Goal: Information Seeking & Learning: Learn about a topic

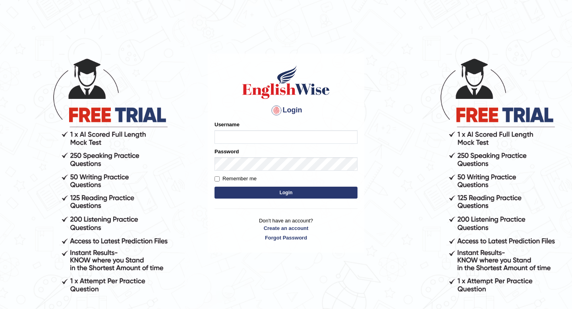
type input "Spmedi"
click at [284, 192] on button "Login" at bounding box center [286, 193] width 143 height 12
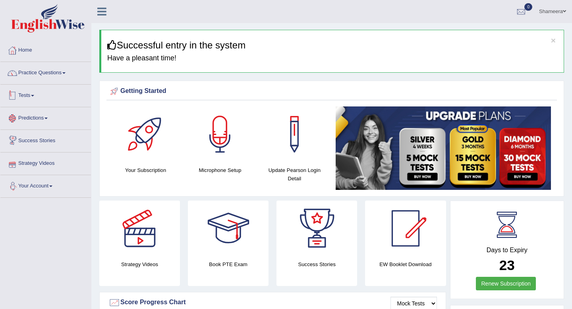
click at [55, 77] on link "Practice Questions" at bounding box center [45, 72] width 91 height 20
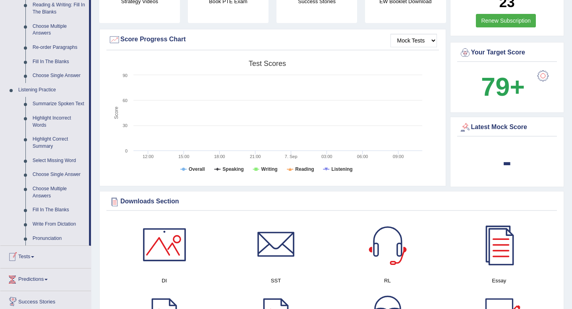
scroll to position [263, 0]
click at [50, 232] on link "Write From Dictation" at bounding box center [59, 225] width 60 height 14
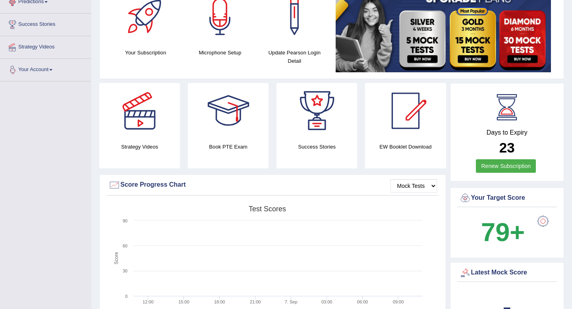
scroll to position [195, 0]
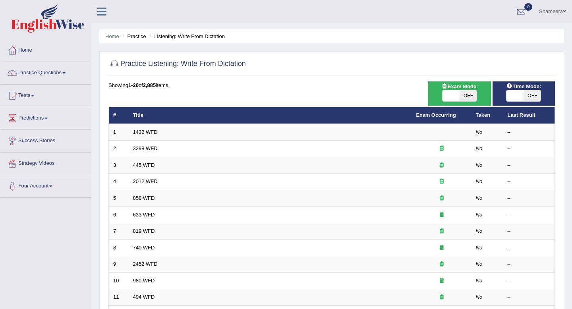
click at [456, 97] on span at bounding box center [451, 95] width 17 height 11
checkbox input "true"
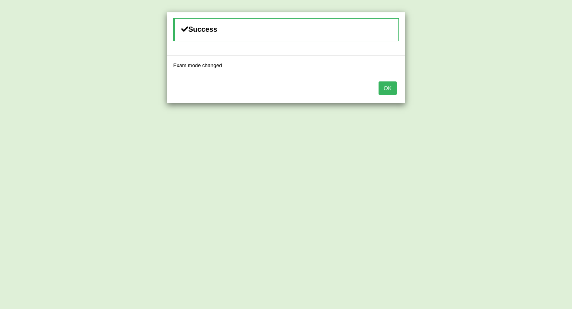
click at [382, 90] on button "OK" at bounding box center [388, 89] width 18 height 14
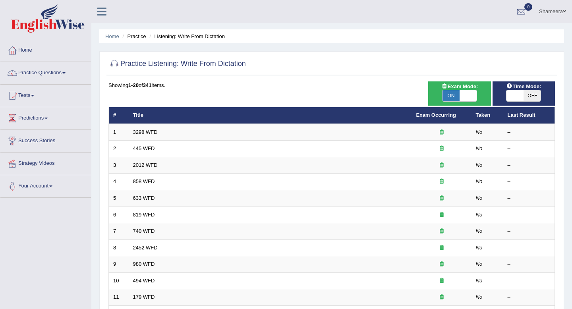
click at [514, 99] on span at bounding box center [515, 95] width 17 height 11
checkbox input "true"
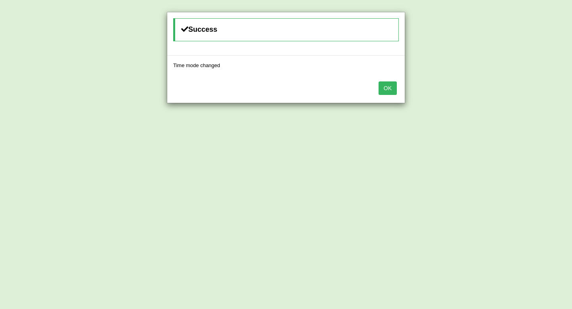
click at [387, 89] on button "OK" at bounding box center [388, 89] width 18 height 14
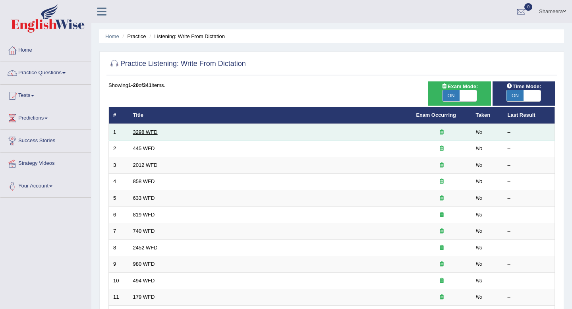
click at [153, 130] on link "3298 WFD" at bounding box center [145, 132] width 25 height 6
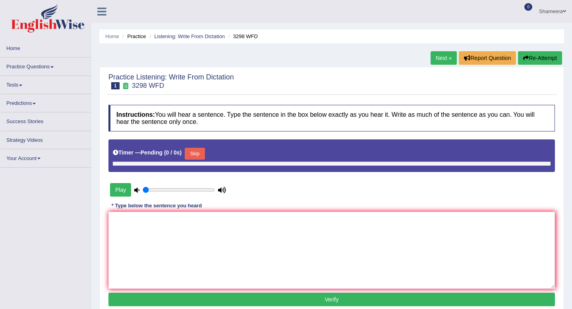
type input "1"
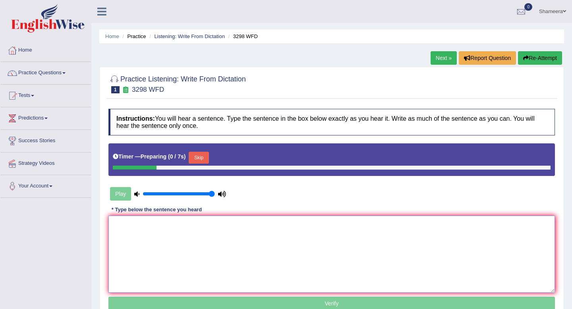
click at [142, 235] on textarea at bounding box center [332, 254] width 447 height 77
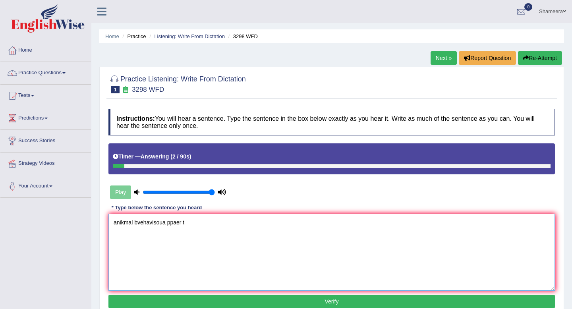
type textarea "anikmal bvehavisoua ppaer t"
click at [546, 60] on button "Re-Attempt" at bounding box center [540, 58] width 44 height 14
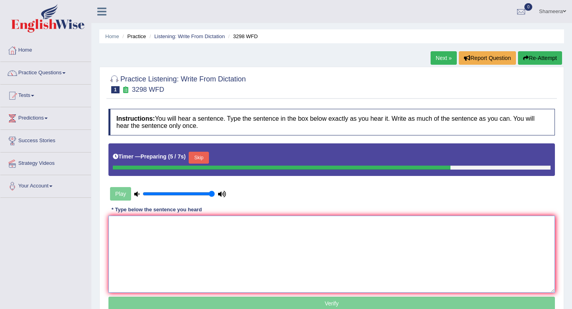
click at [326, 235] on textarea at bounding box center [332, 254] width 447 height 77
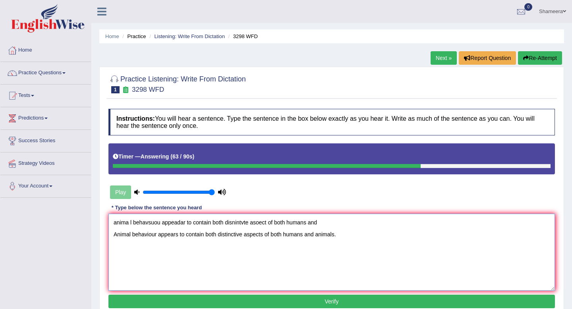
drag, startPoint x: 334, startPoint y: 224, endPoint x: 30, endPoint y: 204, distance: 304.4
click at [30, 204] on div "Toggle navigation Home Practice Questions Speaking Practice Read Aloud Repeat S…" at bounding box center [286, 206] width 572 height 413
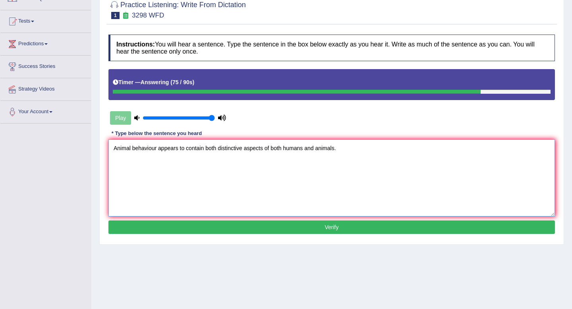
scroll to position [80, 0]
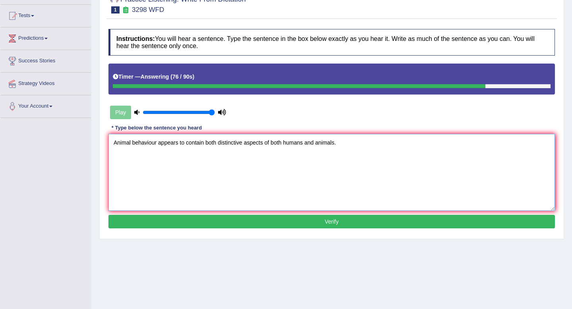
type textarea "Animal behaviour appears to contain both distinctive aspects of both humans and…"
click at [255, 226] on button "Verify" at bounding box center [332, 222] width 447 height 14
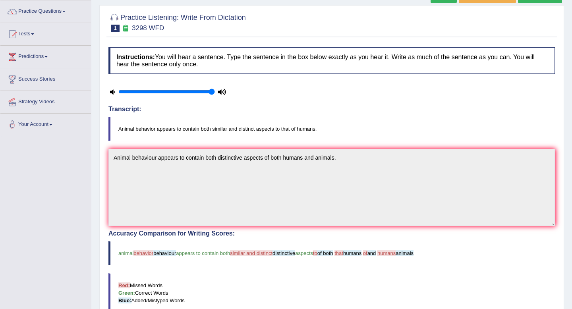
scroll to position [0, 0]
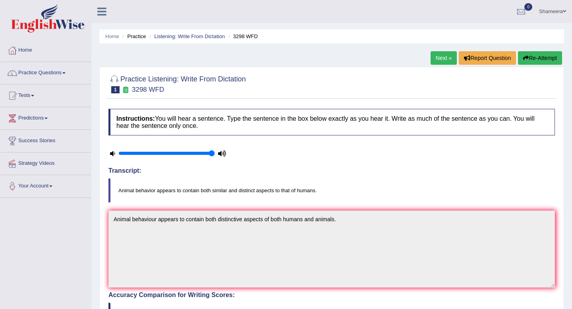
click at [542, 60] on button "Re-Attempt" at bounding box center [540, 58] width 44 height 14
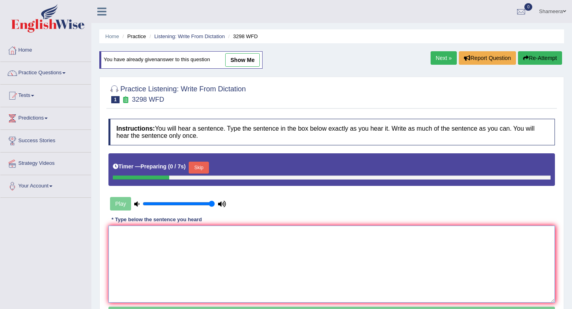
click at [221, 260] on textarea at bounding box center [332, 264] width 447 height 77
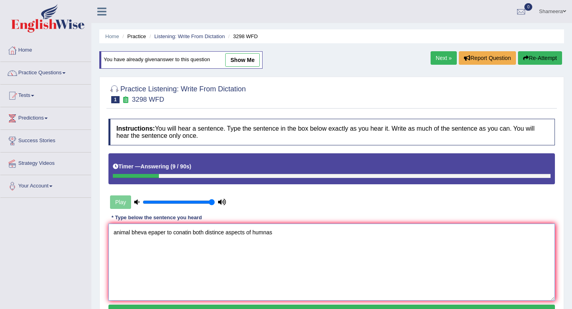
click at [207, 236] on textarea "animal bheva epaper to conatin both distince aspects of humnas" at bounding box center [332, 262] width 447 height 77
click at [321, 232] on textarea "animal bheva epaper to conatin both simnalar abd distince aspects of humnas" at bounding box center [332, 262] width 447 height 77
click at [289, 233] on textarea "animal bheva epaper to conatin both simnalar abd distince aspects of humnas" at bounding box center [332, 262] width 447 height 77
click at [334, 236] on textarea "animal bheva epaper to conatin both simnalar abd distince aspects of that to hu…" at bounding box center [332, 262] width 447 height 77
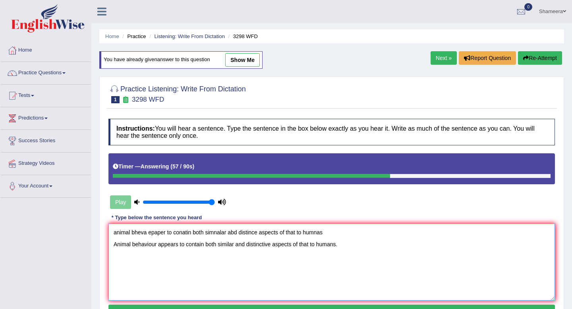
click at [293, 244] on textarea "animal bheva epaper to conatin both simnalar abd distince aspects of that to hu…" at bounding box center [332, 262] width 447 height 77
click at [296, 246] on textarea "animal bheva epaper to conatin both simnalar abd distince aspects of that to hu…" at bounding box center [332, 262] width 447 height 77
drag, startPoint x: 333, startPoint y: 235, endPoint x: 80, endPoint y: 229, distance: 253.3
click at [80, 229] on div "Toggle navigation Home Practice Questions Speaking Practice Read Aloud Repeat S…" at bounding box center [286, 206] width 572 height 413
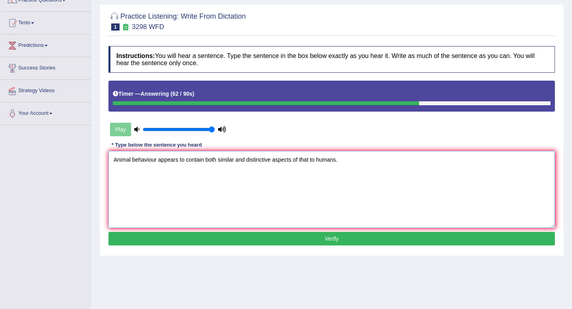
scroll to position [108, 0]
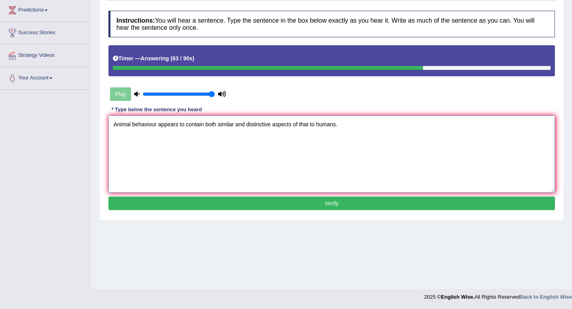
type textarea "Animal behaviour appears to contain both similar and distinctive aspects of tha…"
click at [174, 201] on button "Verify" at bounding box center [332, 204] width 447 height 14
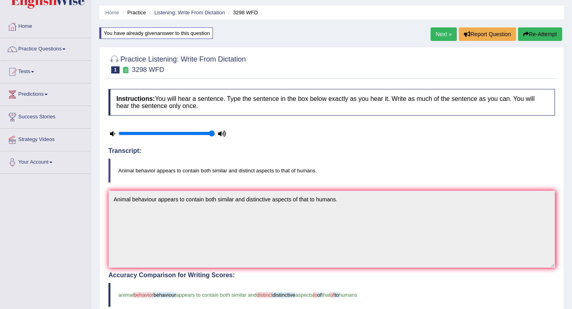
scroll to position [25, 0]
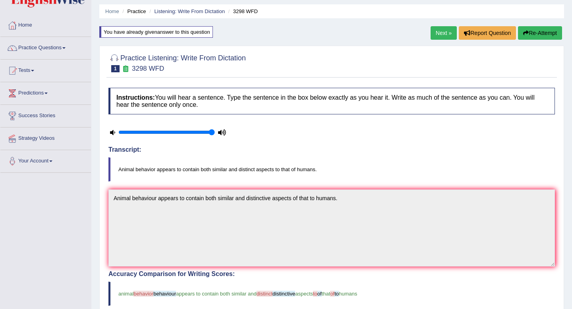
click at [538, 32] on button "Re-Attempt" at bounding box center [540, 33] width 44 height 14
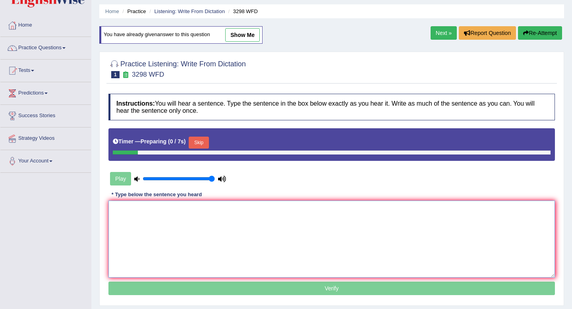
click at [188, 215] on textarea at bounding box center [332, 239] width 447 height 77
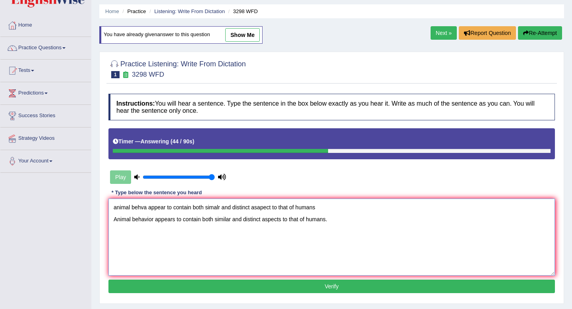
drag, startPoint x: 322, startPoint y: 207, endPoint x: 14, endPoint y: 203, distance: 307.7
click at [14, 203] on div "Toggle navigation Home Practice Questions Speaking Practice Read Aloud Repeat S…" at bounding box center [286, 181] width 572 height 413
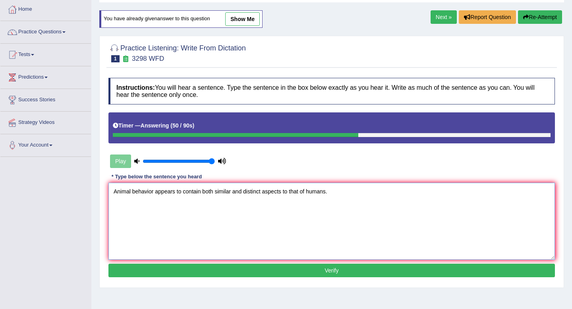
scroll to position [42, 0]
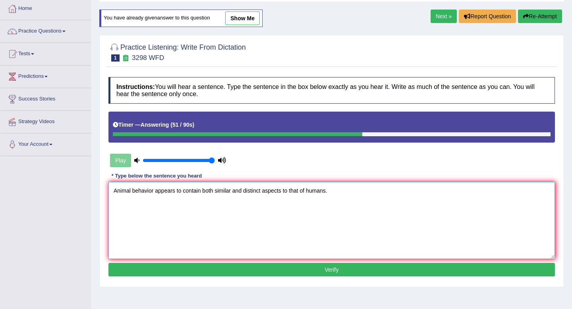
type textarea "Animal behavior appears to contain both similar and distinct aspects to that of…"
click at [170, 271] on button "Verify" at bounding box center [332, 270] width 447 height 14
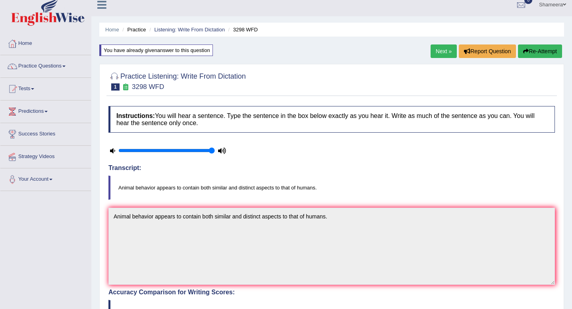
scroll to position [6, 0]
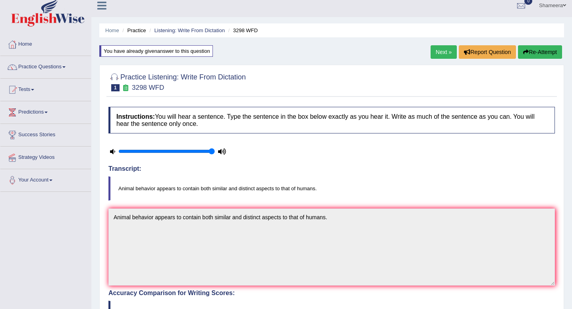
click at [445, 53] on link "Next »" at bounding box center [444, 52] width 26 height 14
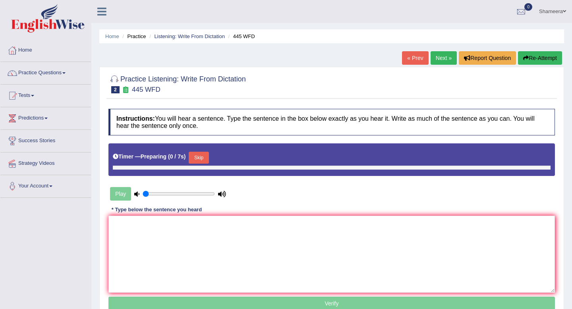
type input "1"
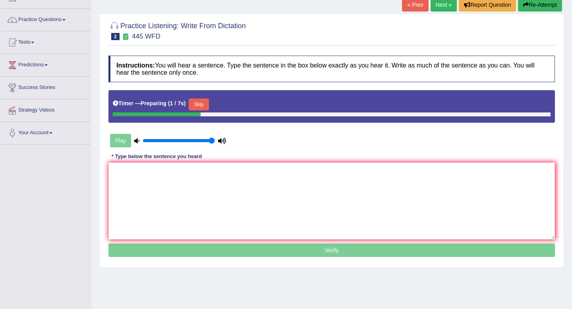
scroll to position [54, 0]
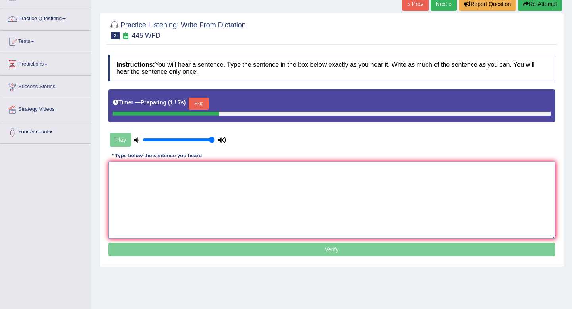
click at [374, 195] on textarea at bounding box center [332, 200] width 447 height 77
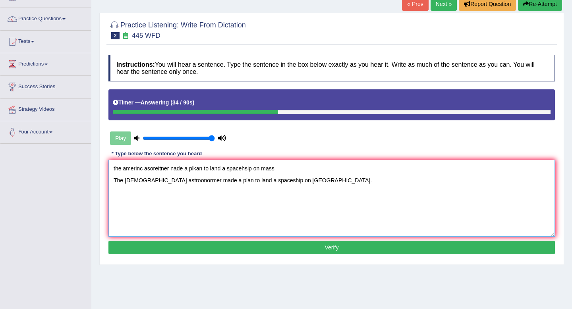
click at [126, 182] on textarea "the amerinc asoreitner nade a plkan to land a spacehsip on mass The [DEMOGRAPHI…" at bounding box center [332, 198] width 447 height 77
click at [182, 181] on textarea "the amerinc asoreitner nade a plkan to land a spacehsip on mass The [DEMOGRAPHI…" at bounding box center [332, 198] width 447 height 77
drag, startPoint x: 181, startPoint y: 181, endPoint x: 155, endPoint y: 181, distance: 26.6
click at [155, 181] on textarea "the amerinc asoreitner nade a plkan to land a spacehsip on mass The [DEMOGRAPHI…" at bounding box center [332, 198] width 447 height 77
click at [188, 181] on textarea "the amerinc asoreitner nade a plkan to land a spacehsip on mass The [DEMOGRAPHI…" at bounding box center [332, 198] width 447 height 77
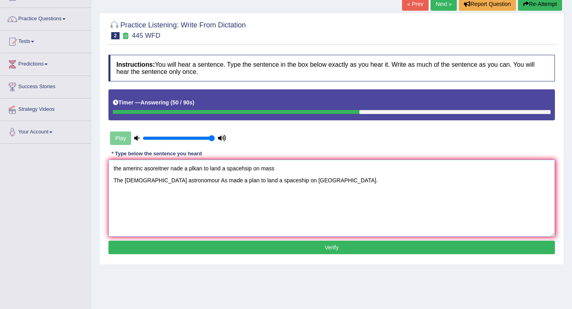
paste textarea "tronomour"
drag, startPoint x: 275, startPoint y: 172, endPoint x: 110, endPoint y: 161, distance: 164.9
click at [110, 161] on textarea "the amerinc asoreitner nade a plkan to land a spacehsip on mass The [DEMOGRAPHI…" at bounding box center [332, 198] width 447 height 77
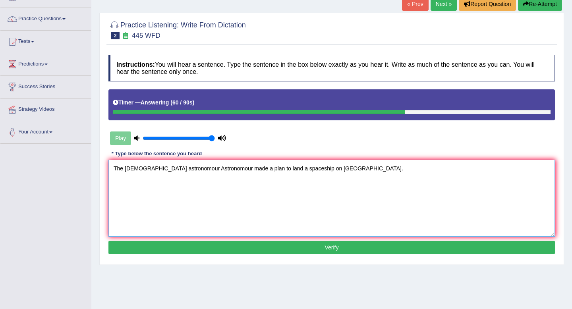
type textarea "The [DEMOGRAPHIC_DATA] astronomour Astronomour made a plan to land a spaceship …"
click at [150, 246] on button "Verify" at bounding box center [332, 248] width 447 height 14
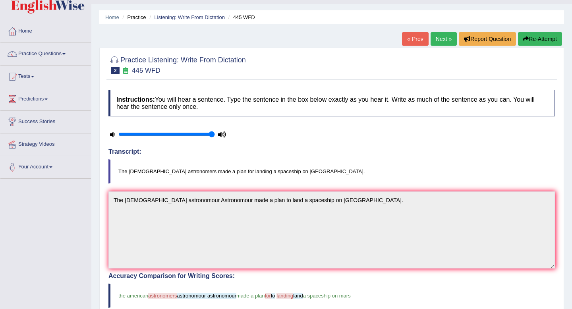
scroll to position [0, 0]
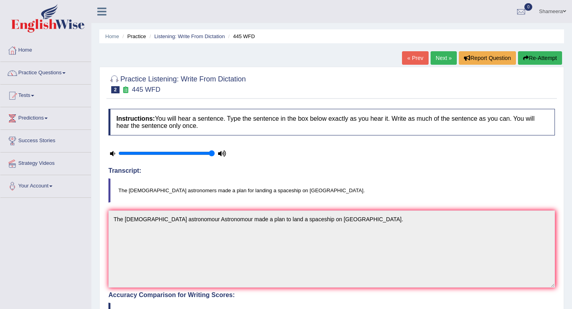
click at [543, 59] on button "Re-Attempt" at bounding box center [540, 58] width 44 height 14
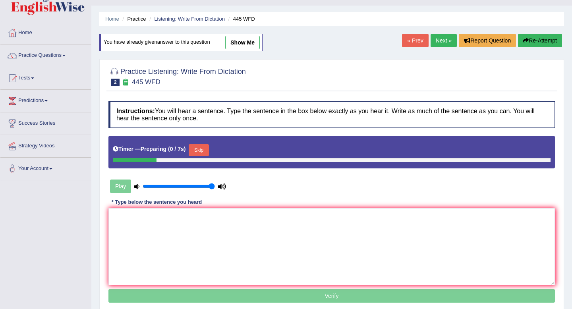
scroll to position [19, 0]
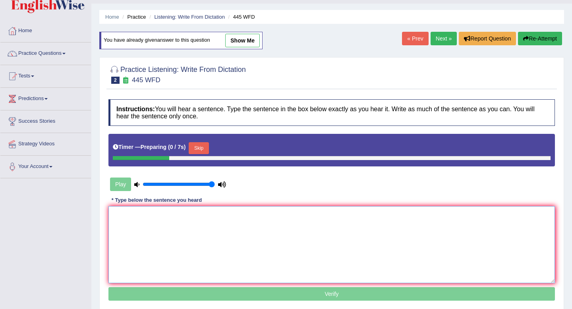
click at [315, 242] on textarea at bounding box center [332, 244] width 447 height 77
click at [204, 146] on button "Skip" at bounding box center [199, 148] width 20 height 12
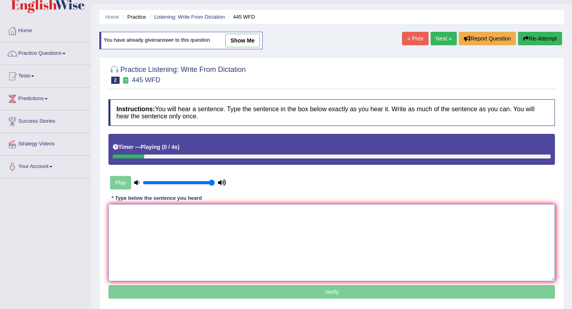
click at [197, 243] on textarea at bounding box center [332, 242] width 447 height 77
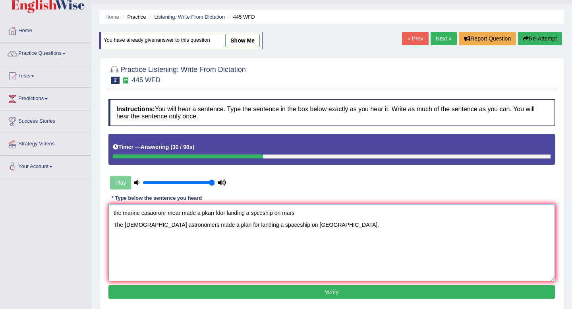
drag, startPoint x: 306, startPoint y: 212, endPoint x: 0, endPoint y: 204, distance: 306.2
click at [0, 204] on div "Toggle navigation Home Practice Questions Speaking Practice Read Aloud Repeat S…" at bounding box center [286, 187] width 572 height 413
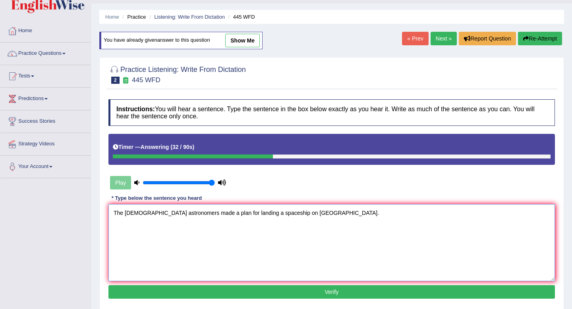
type textarea "The American astronomers made a plan for landing a spaceship on Mars."
click at [279, 295] on button "Verify" at bounding box center [332, 292] width 447 height 14
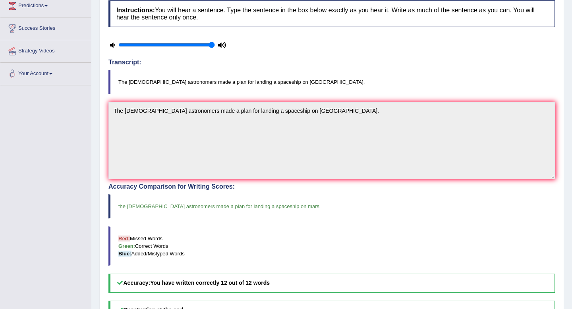
scroll to position [0, 0]
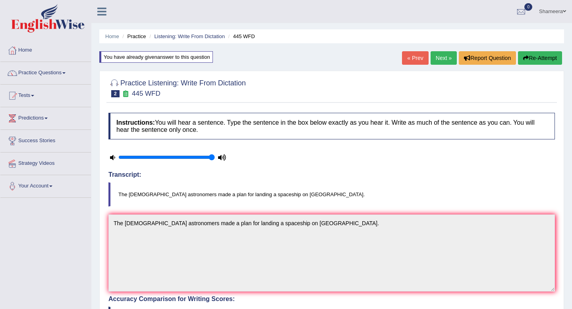
click at [442, 57] on link "Next »" at bounding box center [444, 58] width 26 height 14
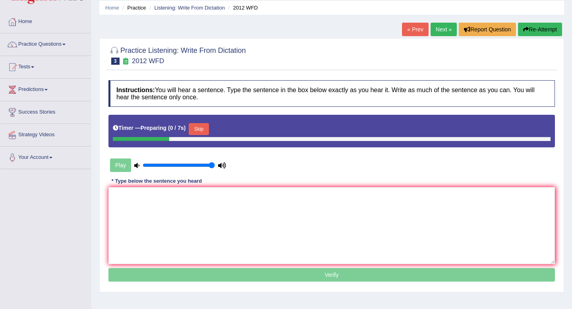
scroll to position [29, 0]
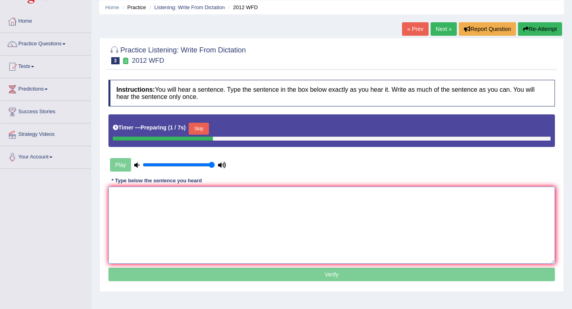
click at [298, 215] on textarea at bounding box center [332, 225] width 447 height 77
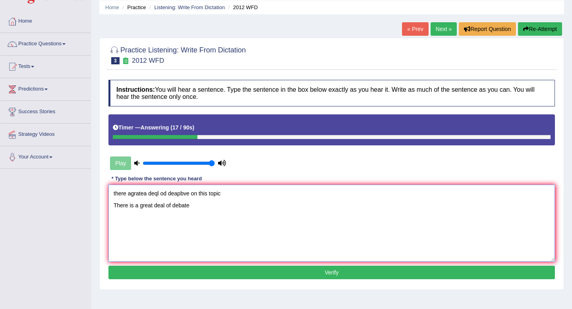
drag, startPoint x: 248, startPoint y: 192, endPoint x: 191, endPoint y: 192, distance: 57.2
click at [191, 192] on textarea "there agratea deql od deapbve on this topic There is a great deal of debate" at bounding box center [332, 223] width 447 height 77
click at [192, 206] on textarea "there agratea deql od deapbve on this topic There is a great deal of debate" at bounding box center [332, 223] width 447 height 77
paste textarea "on this topic"
click at [193, 208] on textarea "there agratea deql od deapbve on this topic There is a great deal of debate on …" at bounding box center [332, 223] width 447 height 77
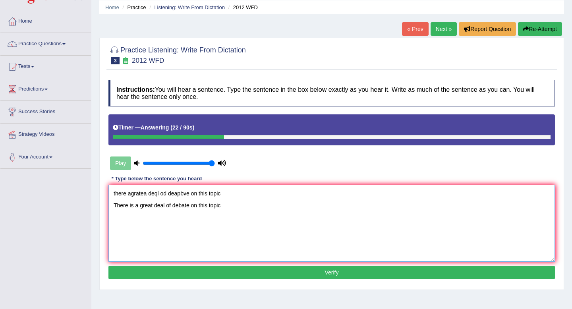
click at [226, 206] on textarea "there agratea deql od deapbve on this topic There is a great deal of debate on …" at bounding box center [332, 223] width 447 height 77
drag, startPoint x: 229, startPoint y: 193, endPoint x: 8, endPoint y: 192, distance: 220.7
click at [8, 192] on div "Toggle navigation Home Practice Questions Speaking Practice Read Aloud Repeat S…" at bounding box center [286, 177] width 572 height 413
type textarea "There is a great deal of debate on this topic."
click at [219, 276] on button "Verify" at bounding box center [332, 273] width 447 height 14
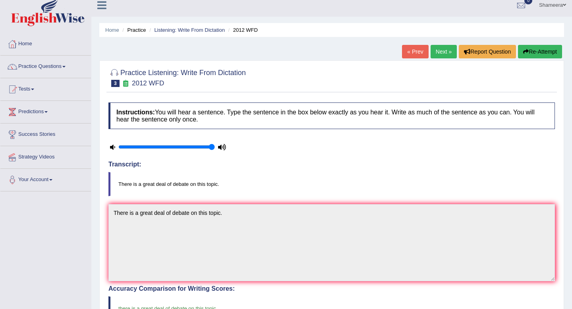
scroll to position [0, 0]
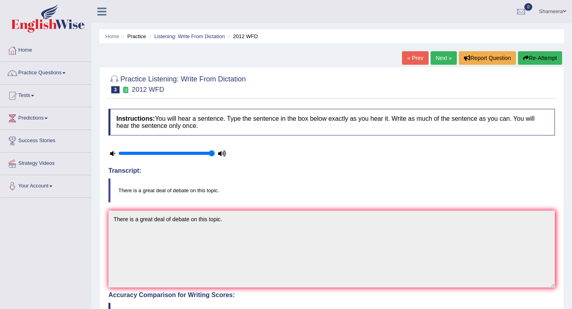
click at [439, 56] on link "Next »" at bounding box center [444, 58] width 26 height 14
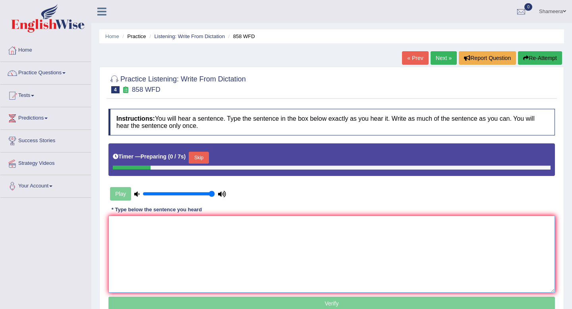
click at [200, 235] on textarea at bounding box center [332, 254] width 447 height 77
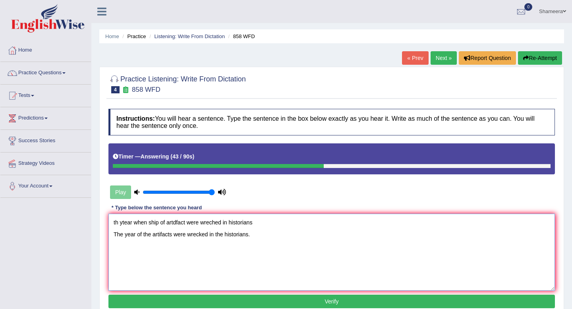
click at [210, 236] on textarea "th ytear when ship of artdfact were wreched in historians The year of the artif…" at bounding box center [332, 252] width 447 height 77
drag, startPoint x: 263, startPoint y: 224, endPoint x: 68, endPoint y: 220, distance: 194.4
click at [68, 220] on div "Toggle navigation Home Practice Questions Speaking Practice Read Aloud Repeat S…" at bounding box center [286, 206] width 572 height 413
type textarea "The year of the artifacts were wrecked among in the historians."
click at [276, 301] on button "Verify" at bounding box center [332, 302] width 447 height 14
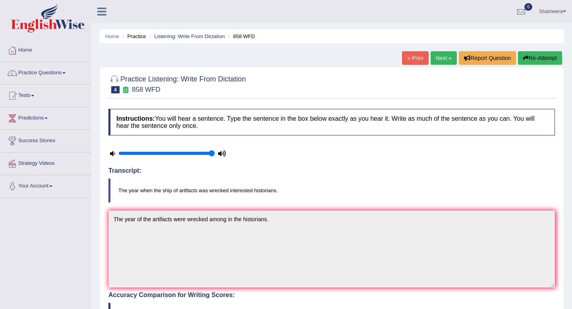
click at [536, 58] on button "Re-Attempt" at bounding box center [540, 58] width 44 height 14
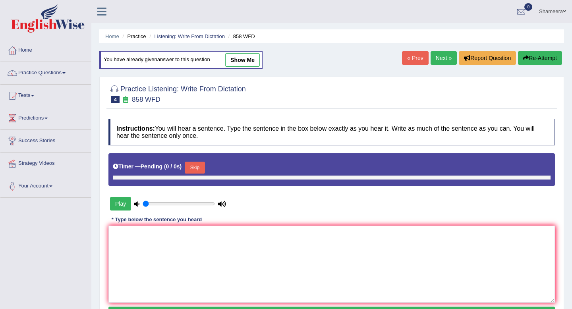
type input "1"
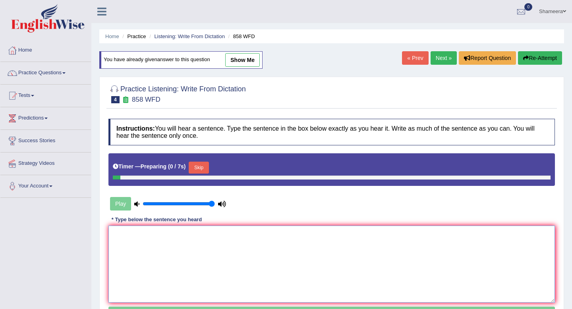
click at [215, 252] on textarea at bounding box center [332, 264] width 447 height 77
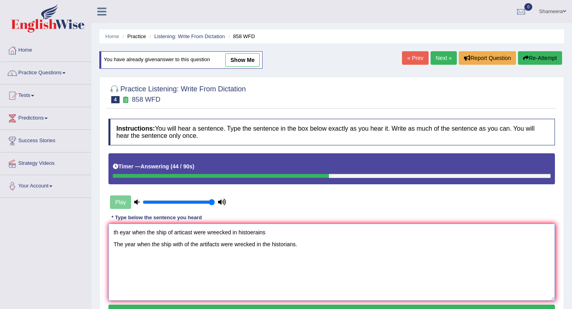
drag, startPoint x: 271, startPoint y: 233, endPoint x: 0, endPoint y: 208, distance: 271.9
click at [0, 208] on div "Toggle navigation Home Practice Questions Speaking Practice Read Aloud Repeat S…" at bounding box center [286, 206] width 572 height 413
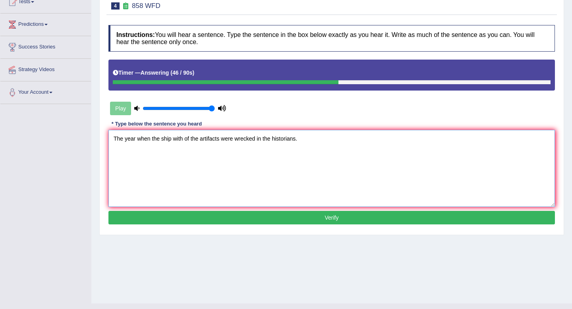
scroll to position [95, 0]
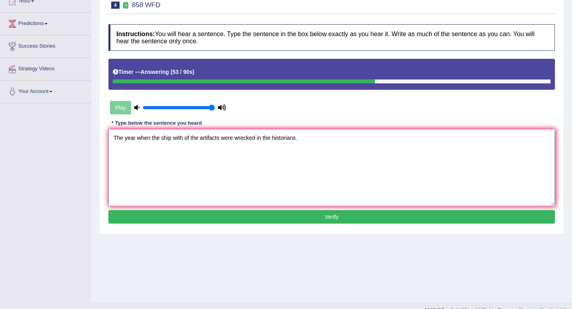
click at [256, 151] on textarea "The year when the ship with of the artifacts were wrecked in the historians." at bounding box center [332, 167] width 447 height 77
type textarea "The year when the ship with of the artifacts were written in the historians."
click at [280, 212] on button "Verify" at bounding box center [332, 217] width 447 height 14
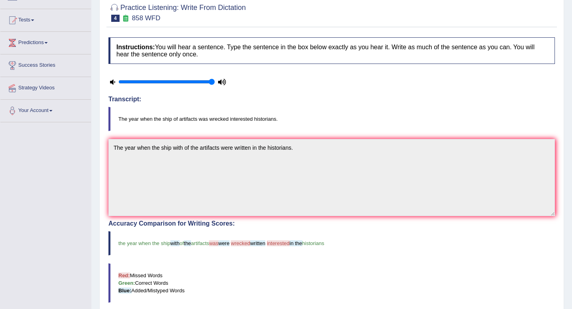
scroll to position [14, 0]
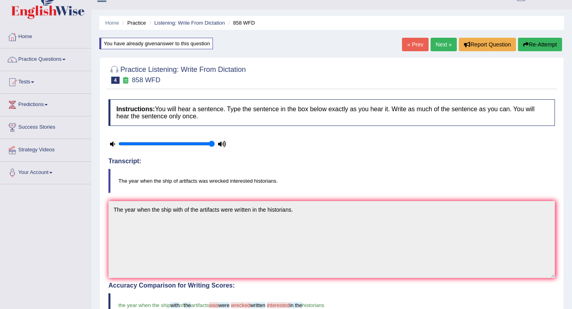
click at [537, 48] on button "Re-Attempt" at bounding box center [540, 45] width 44 height 14
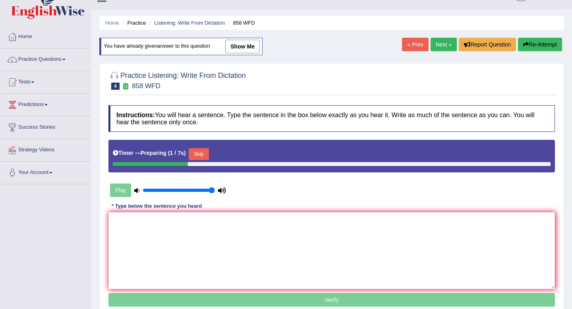
click at [208, 155] on button "Skip" at bounding box center [199, 154] width 20 height 12
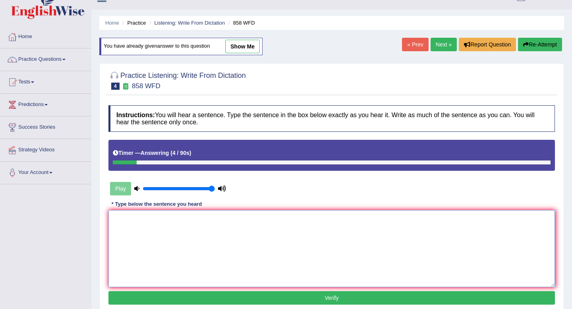
click at [157, 242] on textarea at bounding box center [332, 248] width 447 height 77
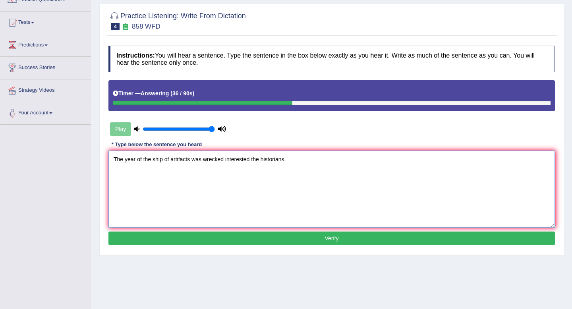
scroll to position [79, 0]
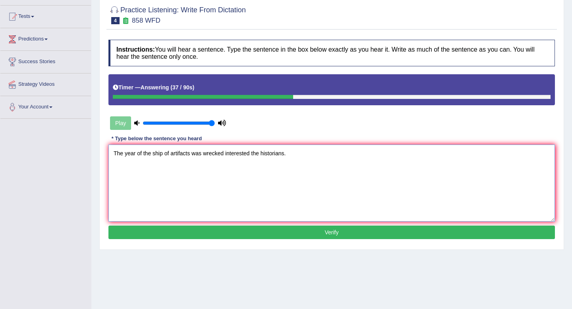
type textarea "The year of the ship of artifacts was wrecked interested the historians."
click at [193, 227] on button "Verify" at bounding box center [332, 233] width 447 height 14
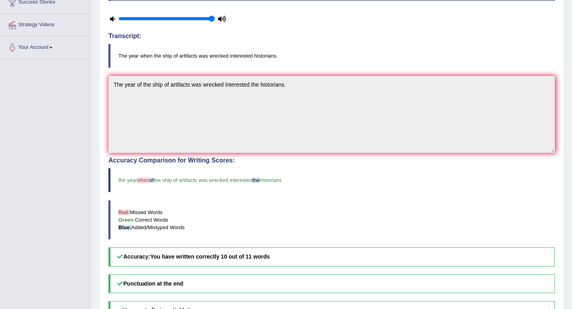
scroll to position [0, 0]
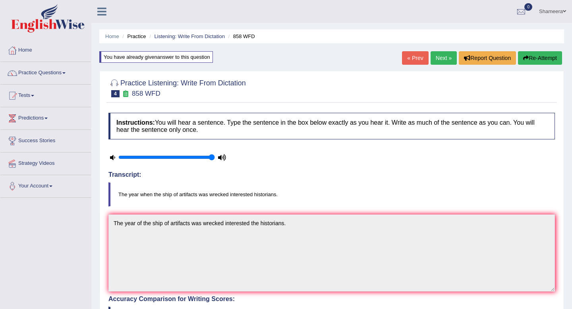
click at [440, 60] on link "Next »" at bounding box center [444, 58] width 26 height 14
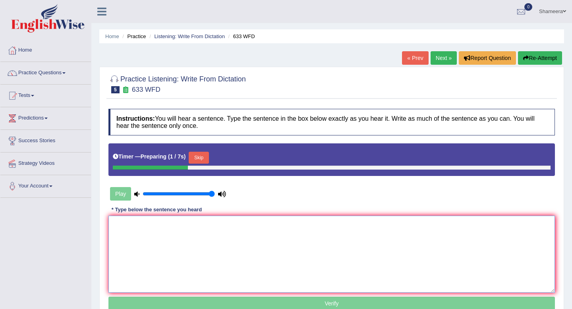
click at [206, 250] on textarea at bounding box center [332, 254] width 447 height 77
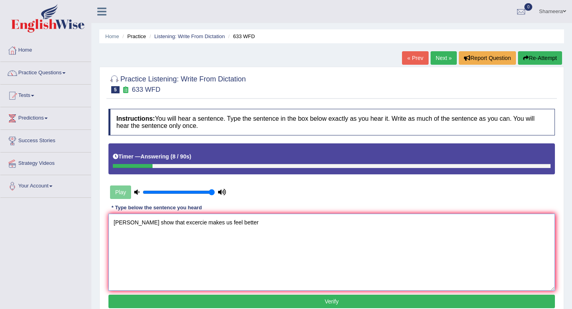
click at [125, 225] on textarea "[PERSON_NAME] show that excercie makes us feel better" at bounding box center [332, 252] width 447 height 77
drag, startPoint x: 112, startPoint y: 225, endPoint x: 96, endPoint y: 225, distance: 15.9
click at [96, 225] on div "Home Practice Listening: Write From Dictation 633 WFD « Prev Next » Report Ques…" at bounding box center [331, 199] width 481 height 398
click at [151, 224] on textarea "Research show that excercie makes us feel better" at bounding box center [332, 252] width 447 height 77
click at [204, 225] on textarea "Research show shows that excercie makes us feel better" at bounding box center [332, 252] width 447 height 77
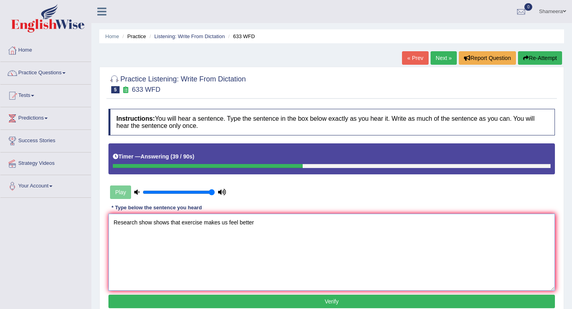
click at [260, 223] on textarea "Research show shows that exercise makes us feel better" at bounding box center [332, 252] width 447 height 77
type textarea "Research show shows that exercise makes us feel better."
click at [258, 297] on button "Verify" at bounding box center [332, 302] width 447 height 14
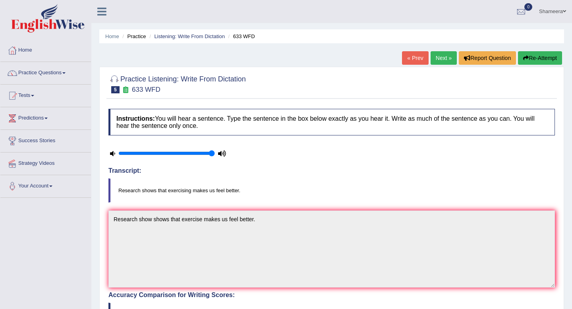
click at [438, 63] on link "Next »" at bounding box center [444, 58] width 26 height 14
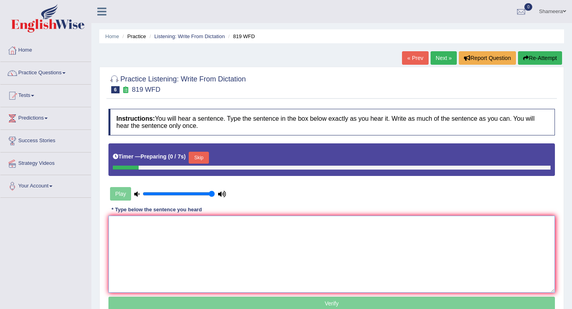
click at [258, 249] on textarea at bounding box center [332, 254] width 447 height 77
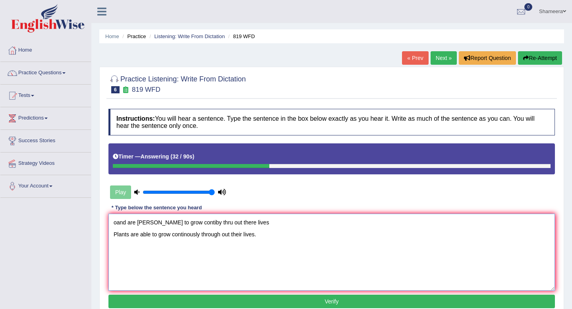
drag, startPoint x: 202, startPoint y: 236, endPoint x: 202, endPoint y: 242, distance: 6.0
click at [202, 237] on textarea "oand are abel to grow contiby thru out there lives Plants are able to grow cont…" at bounding box center [332, 252] width 447 height 77
click at [267, 235] on textarea "oand are abel to grow contiby thru out there lives Plants are able to grow cont…" at bounding box center [332, 252] width 447 height 77
click at [334, 234] on textarea "oand are abel to grow contiby thru out there lives Plants are able to grow cont…" at bounding box center [332, 252] width 447 height 77
drag, startPoint x: 246, startPoint y: 225, endPoint x: 57, endPoint y: 225, distance: 188.4
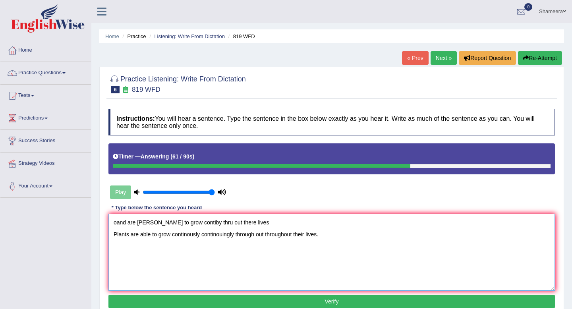
click at [57, 225] on div "Toggle navigation Home Practice Questions Speaking Practice Read Aloud Repeat S…" at bounding box center [286, 206] width 572 height 413
type textarea "Plants are able to grow continously continouingly through out throughout their …"
click at [223, 300] on button "Verify" at bounding box center [332, 302] width 447 height 14
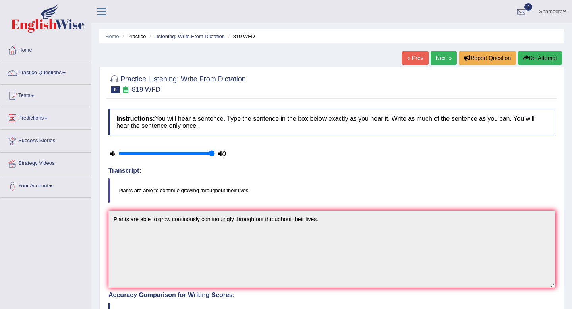
click at [531, 58] on button "Re-Attempt" at bounding box center [540, 58] width 44 height 14
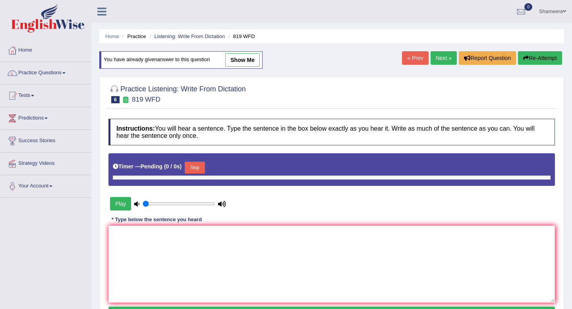
type input "1"
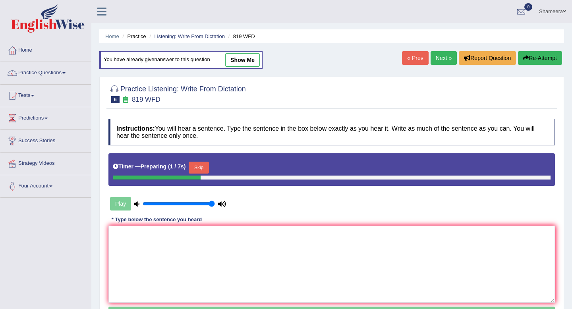
click at [199, 167] on button "Skip" at bounding box center [199, 168] width 20 height 12
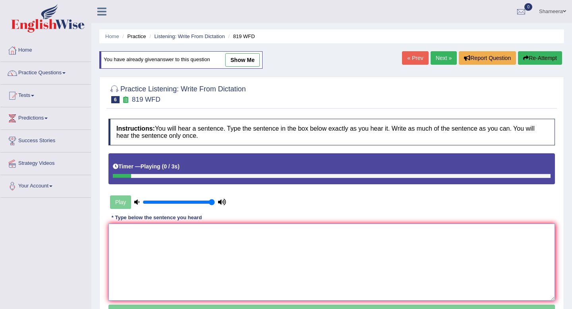
click at [182, 247] on textarea at bounding box center [332, 262] width 447 height 77
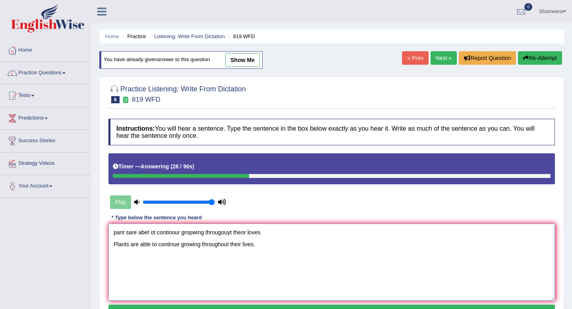
drag, startPoint x: 268, startPoint y: 232, endPoint x: 0, endPoint y: 196, distance: 270.3
click at [0, 196] on div "Toggle navigation Home Practice Questions Speaking Practice Read Aloud Repeat S…" at bounding box center [286, 206] width 572 height 413
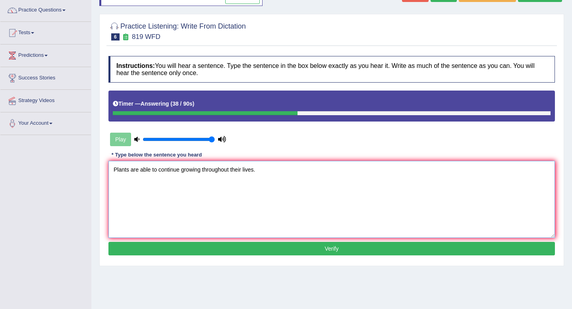
scroll to position [65, 0]
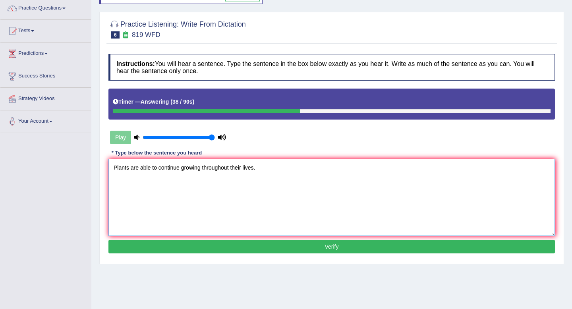
type textarea "Plants are able to continue growing throughout their lives."
click at [239, 248] on button "Verify" at bounding box center [332, 247] width 447 height 14
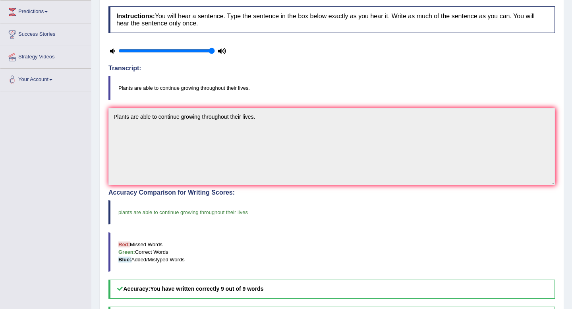
scroll to position [0, 0]
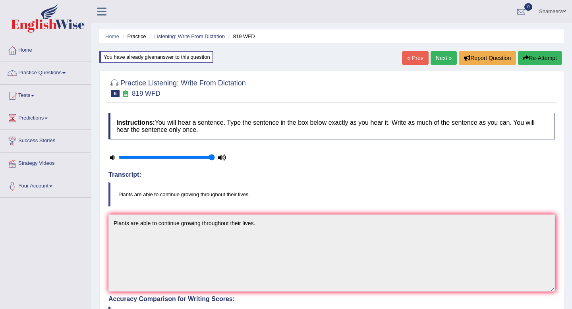
click at [441, 61] on link "Next »" at bounding box center [444, 58] width 26 height 14
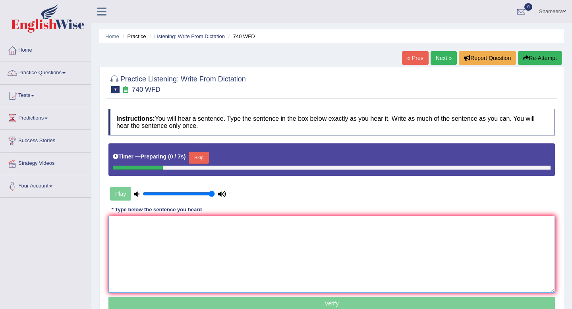
click at [243, 232] on textarea at bounding box center [332, 254] width 447 height 77
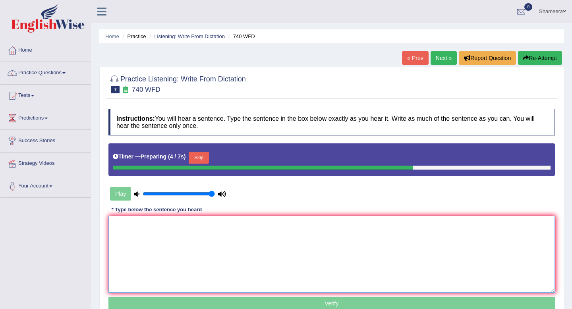
click at [146, 235] on textarea at bounding box center [332, 254] width 447 height 77
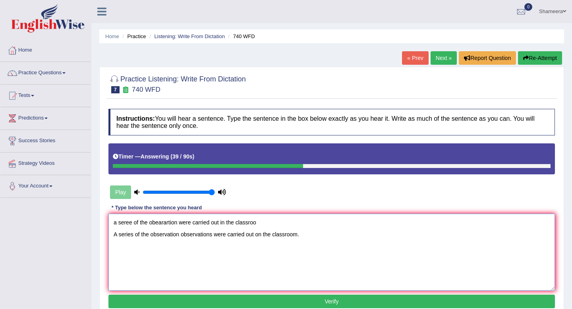
click at [212, 234] on textarea "a seree of the obearartion were carried out in the classroo A series of the obs…" at bounding box center [332, 252] width 447 height 77
click at [214, 237] on textarea "a seree of the obearartion were carried out in the classroo A series of the obs…" at bounding box center [332, 252] width 447 height 77
drag, startPoint x: 267, startPoint y: 224, endPoint x: 65, endPoint y: 223, distance: 202.4
click at [65, 223] on div "Toggle navigation Home Practice Questions Speaking Practice Read Aloud Repeat S…" at bounding box center [286, 206] width 572 height 413
type textarea "A series of the observation observations was were carried out on the classroom."
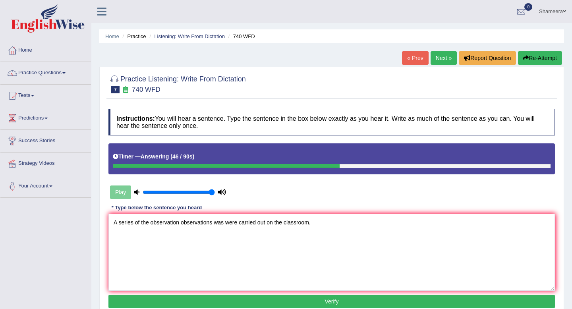
click at [211, 304] on button "Verify" at bounding box center [332, 302] width 447 height 14
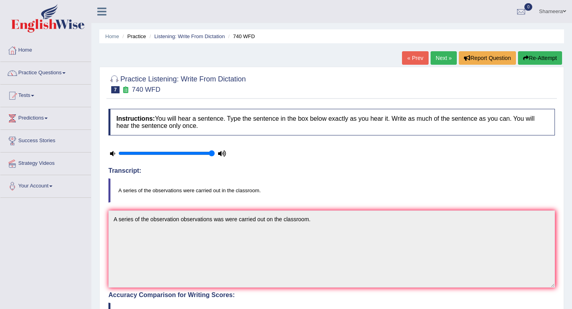
click at [440, 58] on link "Next »" at bounding box center [444, 58] width 26 height 14
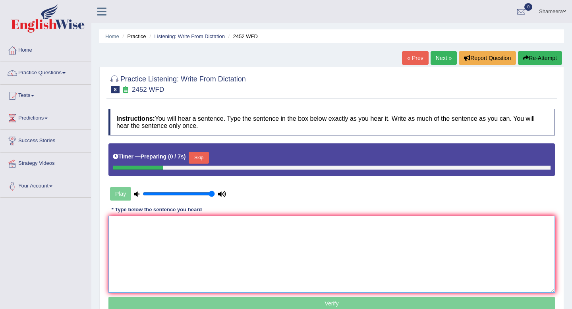
click at [192, 237] on textarea at bounding box center [332, 254] width 447 height 77
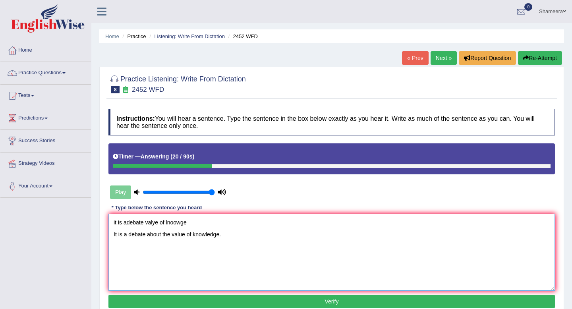
drag, startPoint x: 211, startPoint y: 226, endPoint x: 43, endPoint y: 226, distance: 168.2
click at [43, 226] on div "Toggle navigation Home Practice Questions Speaking Practice Read Aloud Repeat S…" at bounding box center [286, 206] width 572 height 413
type textarea "It is a debate about the value of knowledge."
click at [179, 301] on button "Verify" at bounding box center [332, 302] width 447 height 14
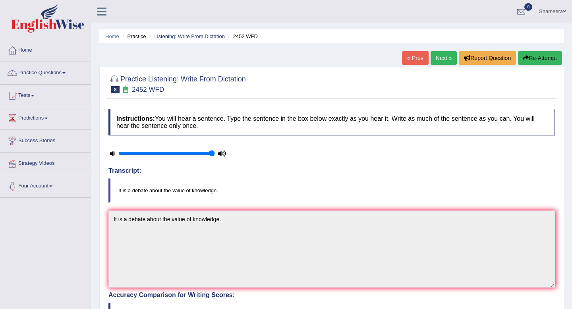
click at [439, 60] on link "Next »" at bounding box center [444, 58] width 26 height 14
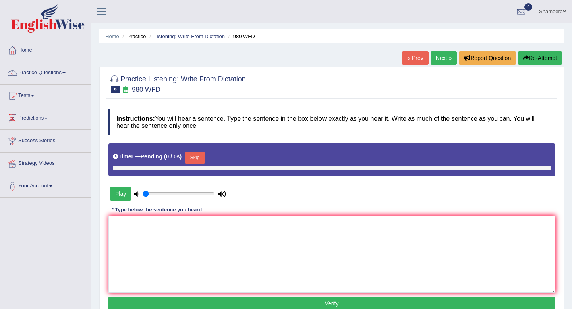
type input "1"
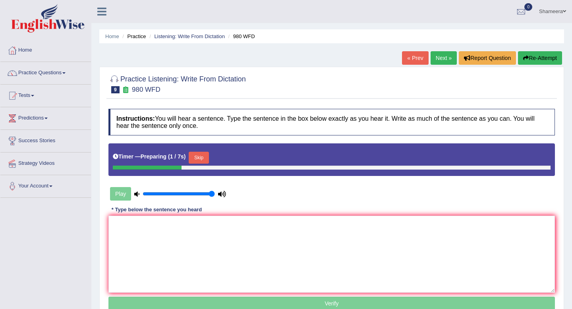
scroll to position [29, 0]
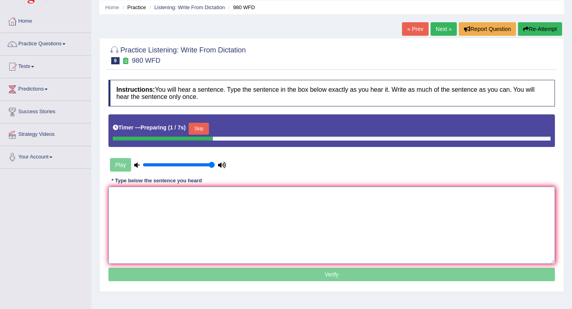
click at [307, 223] on textarea at bounding box center [332, 225] width 447 height 77
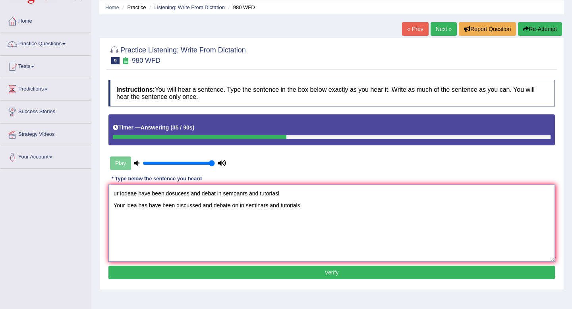
drag, startPoint x: 303, startPoint y: 192, endPoint x: 20, endPoint y: 191, distance: 282.7
click at [20, 191] on div "Toggle navigation Home Practice Questions Speaking Practice Read Aloud Repeat S…" at bounding box center [286, 177] width 572 height 413
drag, startPoint x: 201, startPoint y: 207, endPoint x: 201, endPoint y: 243, distance: 36.2
click at [201, 207] on textarea "Your idea has have been discussed and debate on in seminars and tutorials." at bounding box center [332, 223] width 447 height 77
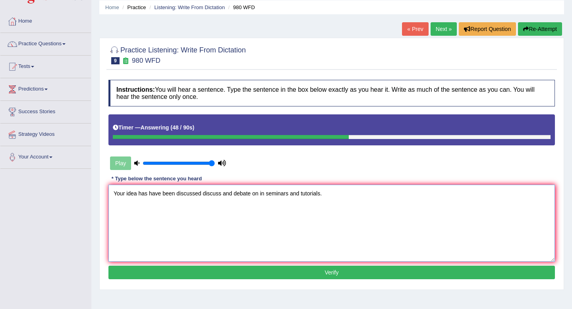
type textarea "Your idea has have been discussed discuss and debate on in seminars and tutoria…"
click at [277, 270] on button "Verify" at bounding box center [332, 273] width 447 height 14
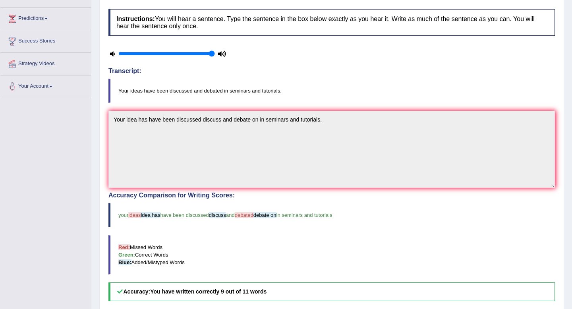
scroll to position [0, 0]
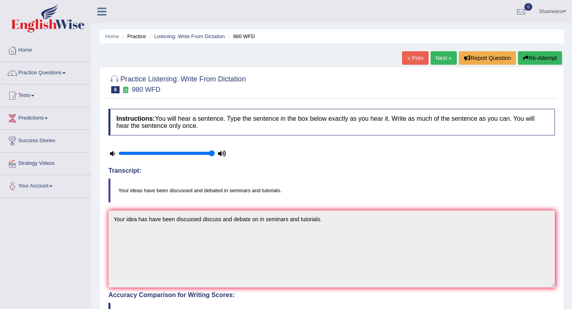
click at [545, 60] on button "Re-Attempt" at bounding box center [540, 58] width 44 height 14
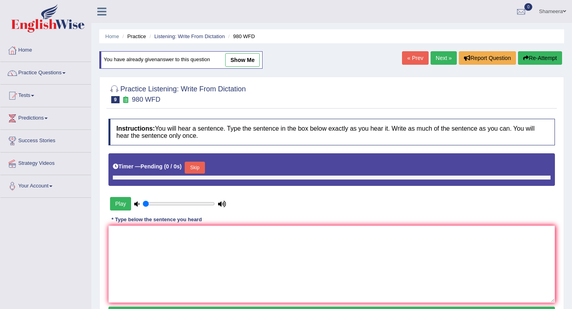
type input "1"
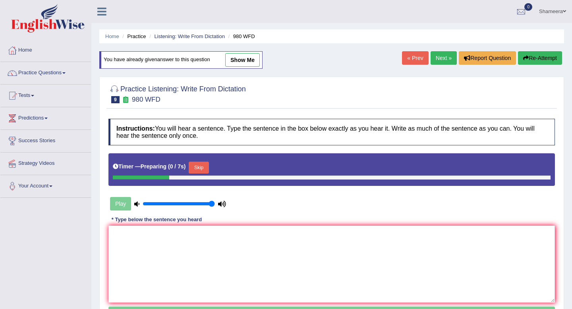
click at [206, 168] on button "Skip" at bounding box center [199, 168] width 20 height 12
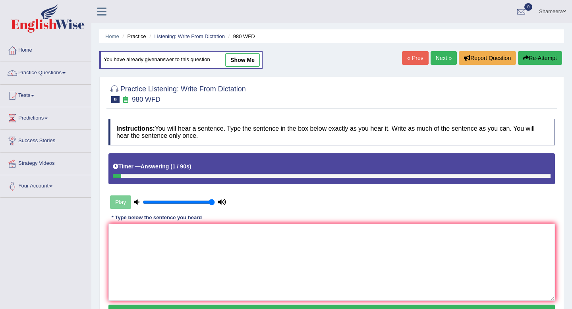
click at [437, 60] on link "Next »" at bounding box center [444, 58] width 26 height 14
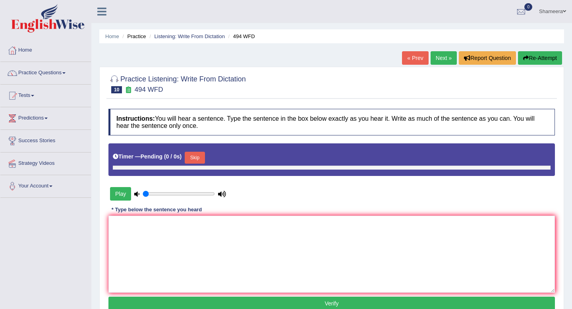
type input "1"
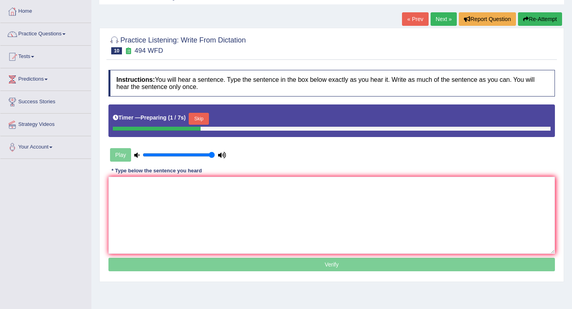
scroll to position [40, 0]
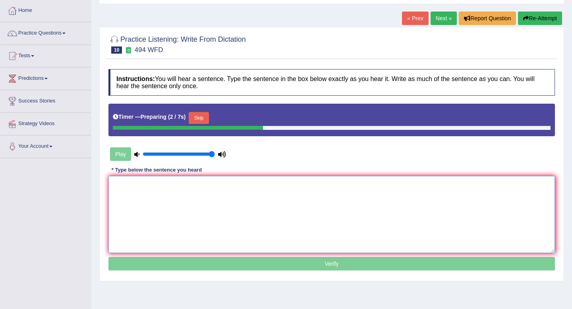
click at [205, 189] on textarea at bounding box center [332, 214] width 447 height 77
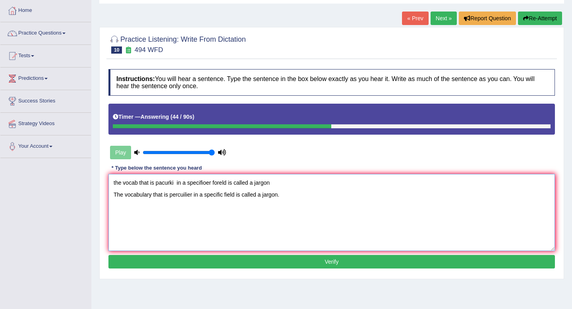
click at [194, 196] on textarea "the vocab that is pacurki in a specifioer foreld is called a jargon The vocabul…" at bounding box center [332, 212] width 447 height 77
drag, startPoint x: 281, startPoint y: 184, endPoint x: 19, endPoint y: 171, distance: 262.3
click at [19, 171] on div "Toggle navigation Home Practice Questions Speaking Practice Read Aloud Repeat S…" at bounding box center [286, 166] width 572 height 413
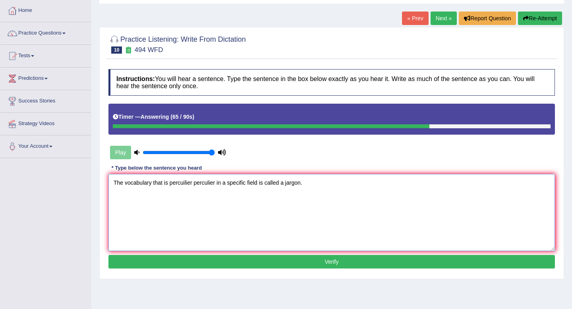
type textarea "The vocabulary that is percuilier perculier in a specific field is called a jar…"
click at [239, 264] on button "Verify" at bounding box center [332, 262] width 447 height 14
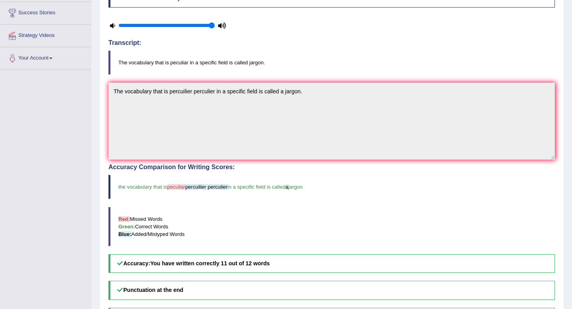
scroll to position [0, 0]
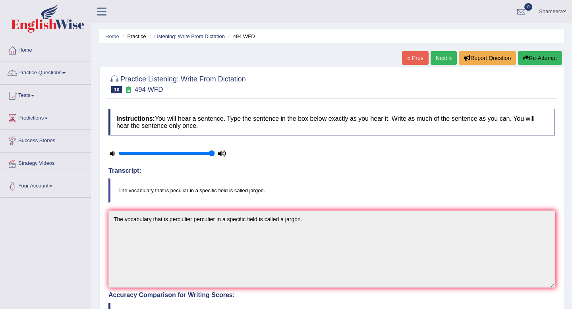
click at [442, 58] on link "Next »" at bounding box center [444, 58] width 26 height 14
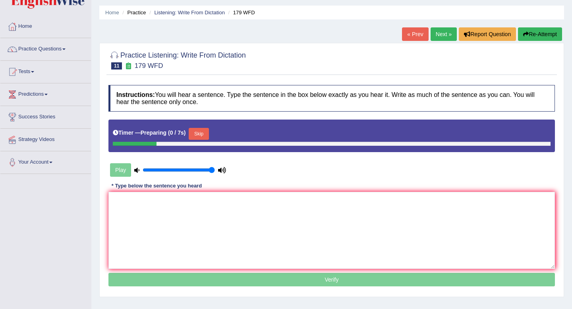
scroll to position [27, 0]
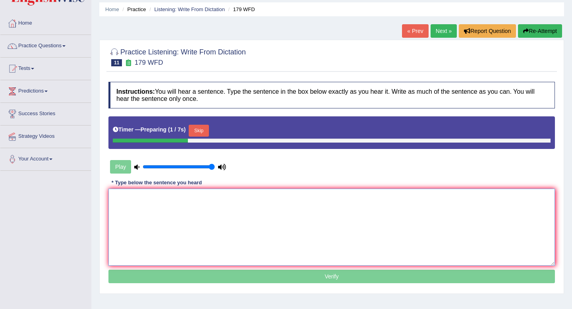
click at [249, 230] on textarea at bounding box center [332, 227] width 447 height 77
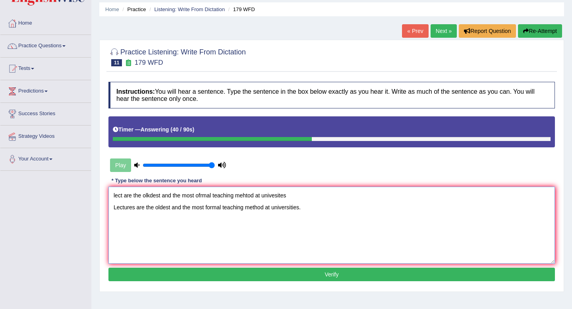
drag, startPoint x: 296, startPoint y: 195, endPoint x: 77, endPoint y: 193, distance: 218.7
click at [77, 193] on div "Toggle navigation Home Practice Questions Speaking Practice Read Aloud Repeat S…" at bounding box center [286, 179] width 572 height 413
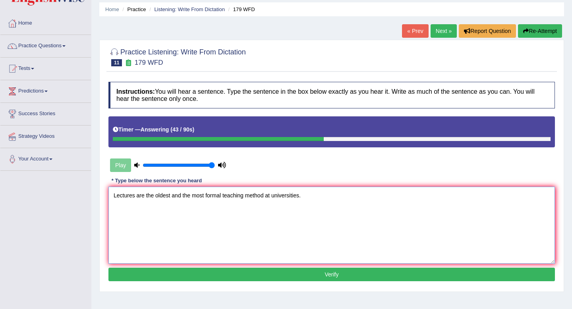
click at [266, 208] on textarea "Lectures are the oldest and the most formal teaching method at universities." at bounding box center [332, 225] width 447 height 77
click at [276, 208] on textarea "Lectures are the oldest and the most formal teaching methods at universities." at bounding box center [332, 225] width 447 height 77
type textarea "Lectures are the oldest and the most formal teaching methods at the university …"
click at [228, 272] on button "Verify" at bounding box center [332, 275] width 447 height 14
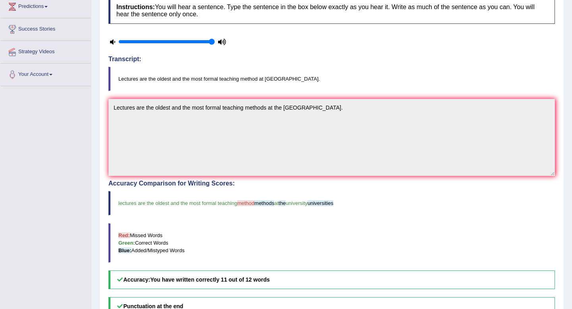
scroll to position [0, 0]
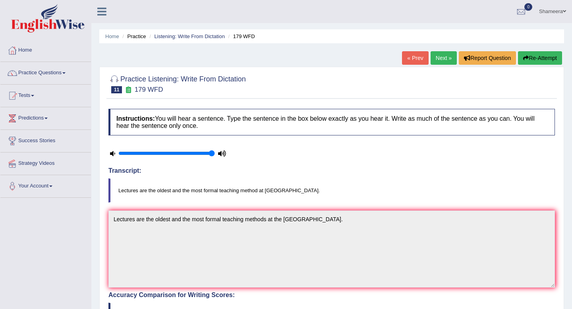
click at [437, 58] on link "Next »" at bounding box center [444, 58] width 26 height 14
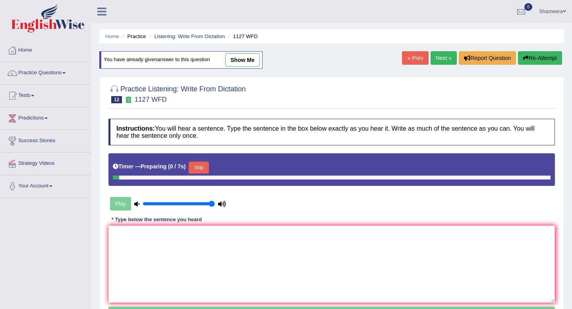
click at [272, 253] on textarea at bounding box center [332, 264] width 447 height 77
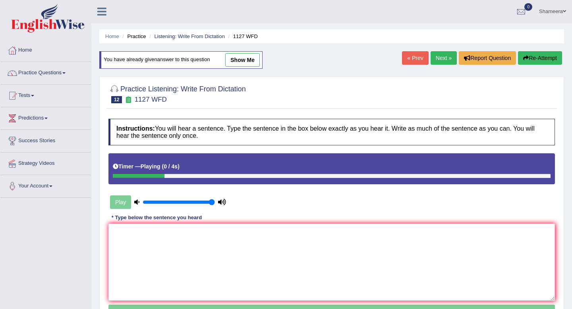
click at [530, 57] on button "Re-Attempt" at bounding box center [540, 58] width 44 height 14
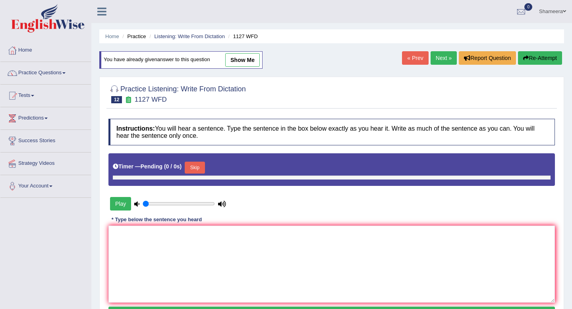
type input "1"
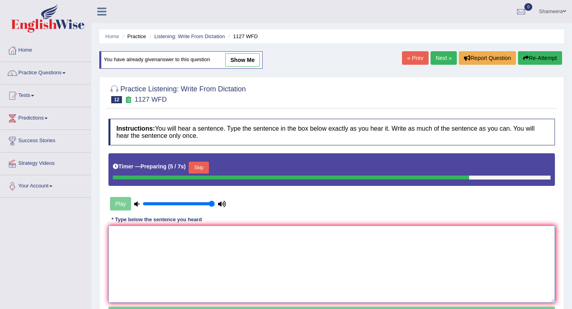
click at [260, 254] on textarea at bounding box center [332, 264] width 447 height 77
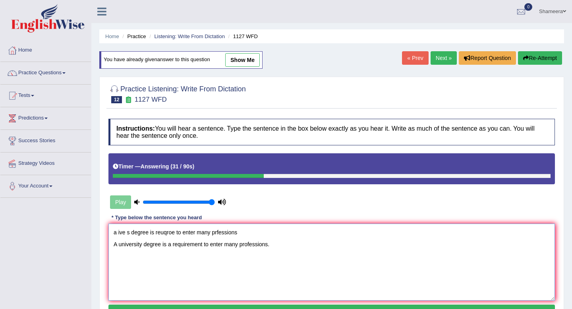
drag, startPoint x: 252, startPoint y: 232, endPoint x: 53, endPoint y: 233, distance: 198.4
click at [53, 233] on div "Toggle navigation Home Practice Questions Speaking Practice Read Aloud Repeat S…" at bounding box center [286, 206] width 572 height 413
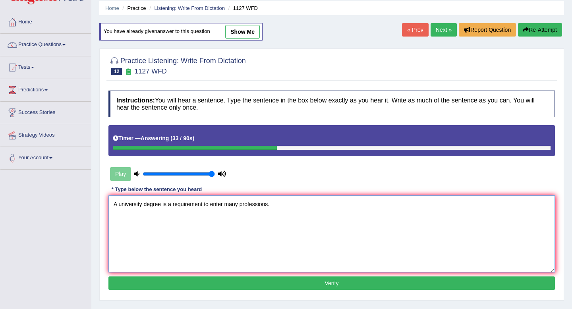
scroll to position [29, 0]
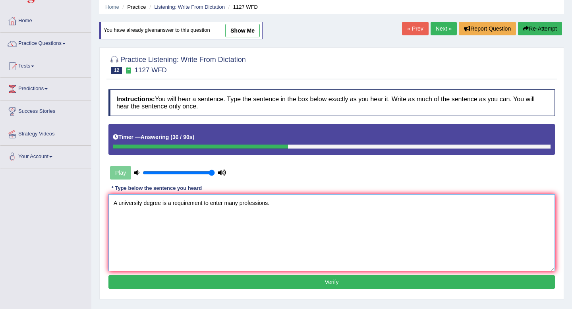
click at [190, 218] on textarea "A university degree is a requirement to enter many professions." at bounding box center [332, 232] width 447 height 77
type textarea "A university degree is a requirement to enter many professions."
click at [245, 279] on button "Verify" at bounding box center [332, 283] width 447 height 14
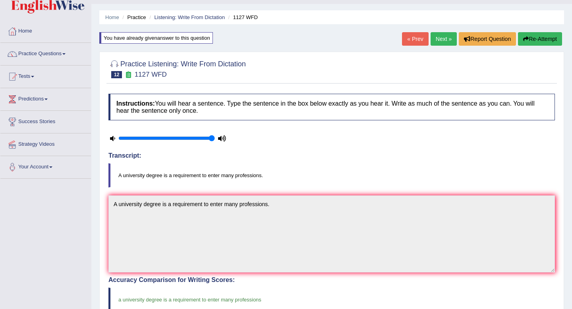
scroll to position [0, 0]
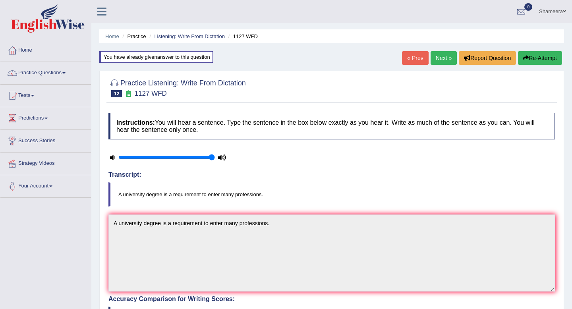
click at [441, 59] on link "Next »" at bounding box center [444, 58] width 26 height 14
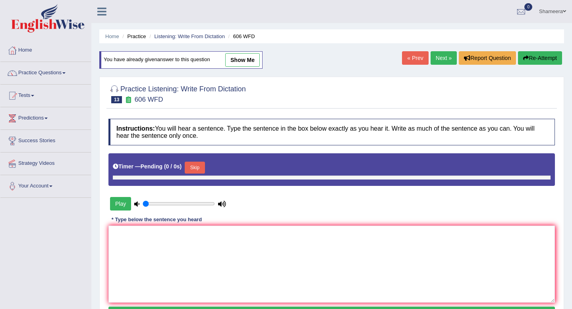
type input "1"
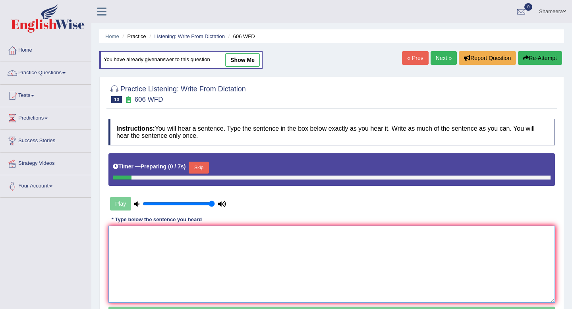
click at [197, 253] on textarea at bounding box center [332, 264] width 447 height 77
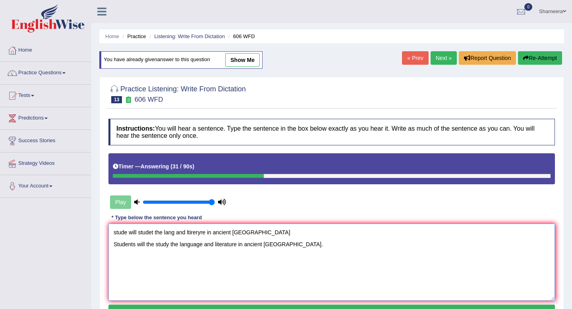
drag, startPoint x: 270, startPoint y: 229, endPoint x: 0, endPoint y: 222, distance: 269.6
click at [0, 222] on div "Toggle navigation Home Practice Questions Speaking Practice Read Aloud Repeat S…" at bounding box center [286, 206] width 572 height 413
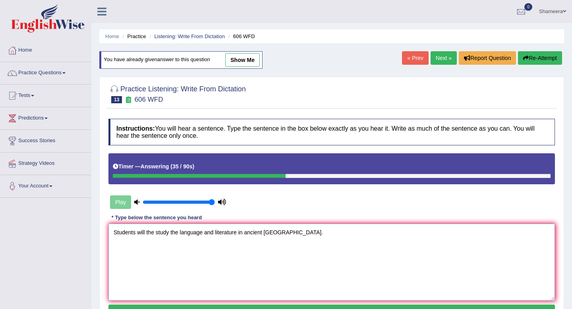
click at [155, 245] on textarea "Students will the study the language and literature in ancient [GEOGRAPHIC_DATA…" at bounding box center [332, 262] width 447 height 77
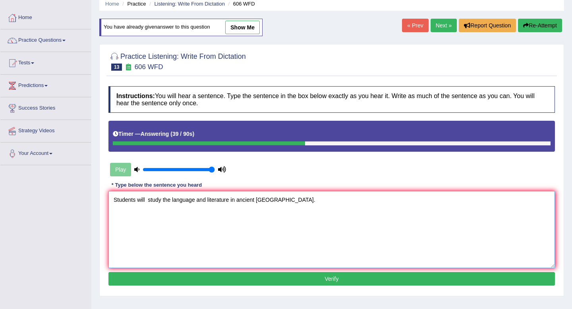
scroll to position [35, 0]
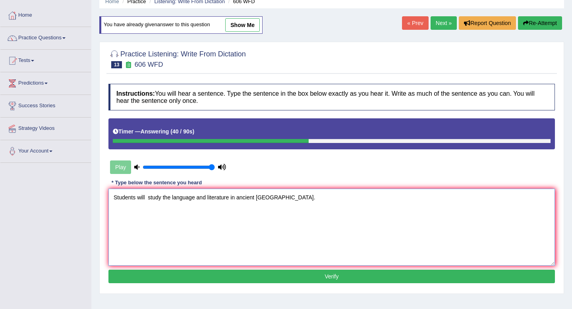
type textarea "Students will study the language and literature in ancient [GEOGRAPHIC_DATA]."
click at [231, 278] on button "Verify" at bounding box center [332, 277] width 447 height 14
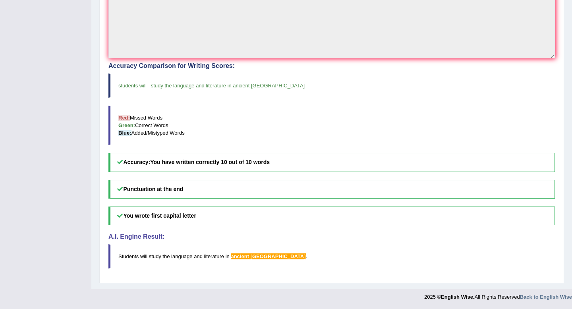
scroll to position [0, 0]
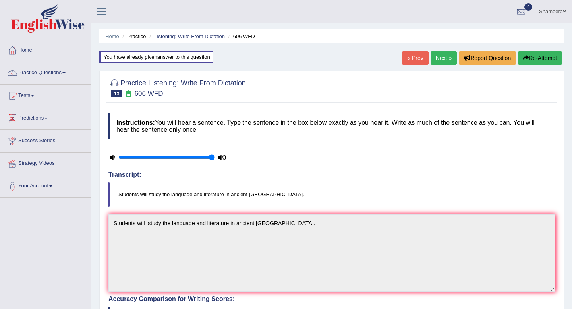
click at [37, 73] on link "Practice Questions" at bounding box center [45, 72] width 91 height 20
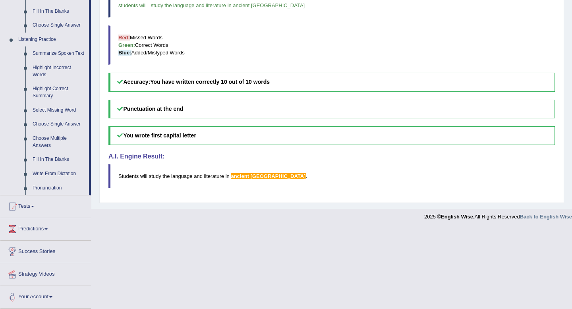
scroll to position [314, 0]
click at [57, 165] on link "Fill In The Blanks" at bounding box center [59, 160] width 60 height 14
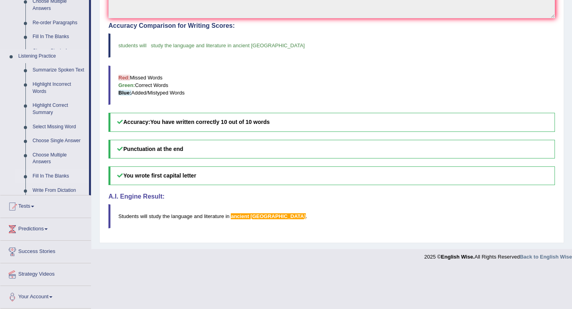
scroll to position [233, 0]
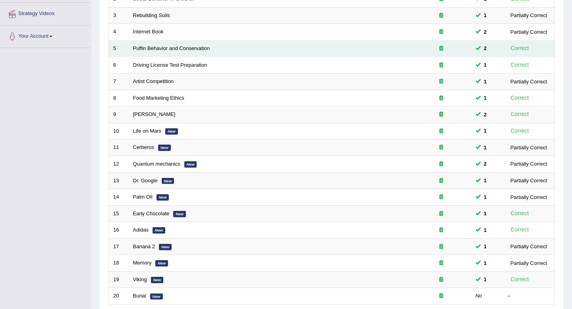
scroll to position [217, 0]
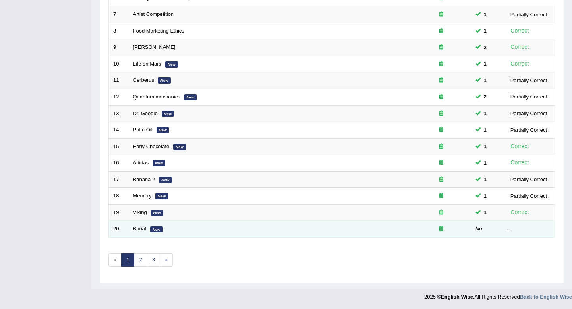
click at [130, 229] on td "Burial New" at bounding box center [270, 229] width 283 height 17
click at [137, 229] on link "Burial" at bounding box center [139, 229] width 13 height 6
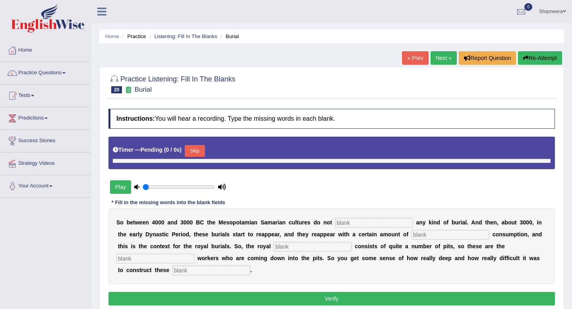
type input "1"
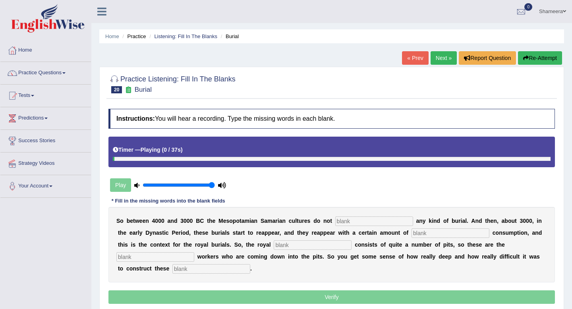
click at [528, 61] on button "Re-Attempt" at bounding box center [540, 58] width 44 height 14
click at [376, 225] on input "text" at bounding box center [375, 222] width 78 height 10
type input "practice"
click at [434, 236] on input "text" at bounding box center [451, 234] width 78 height 10
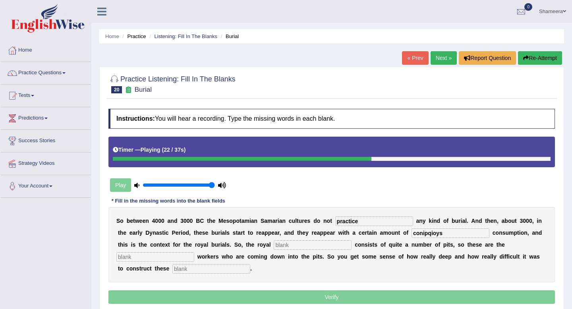
type input "conipqioys"
click at [281, 243] on input "text" at bounding box center [313, 246] width 78 height 10
type input "cemetrey"
click at [194, 252] on input "text" at bounding box center [155, 257] width 78 height 10
type input "excavation"
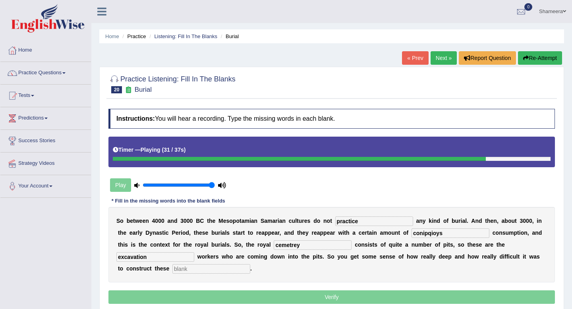
click at [173, 271] on input "text" at bounding box center [212, 269] width 78 height 10
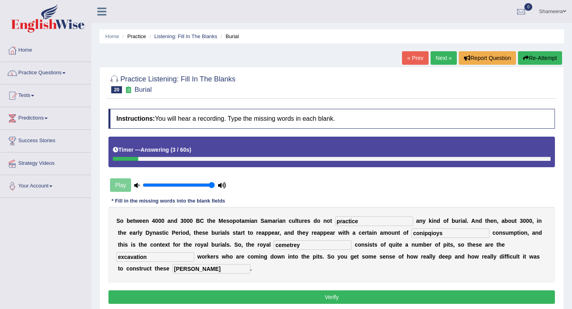
type input "chambers"
drag, startPoint x: 515, startPoint y: 246, endPoint x: 409, endPoint y: 245, distance: 105.8
click at [409, 245] on div "S o b e t w e e n 4 0 0 0 a n d 3 0 0 0 B C t h e M e s o p o t a m i a n S a m…" at bounding box center [332, 245] width 447 height 76
type input "excavation"
drag, startPoint x: 287, startPoint y: 245, endPoint x: 230, endPoint y: 245, distance: 57.2
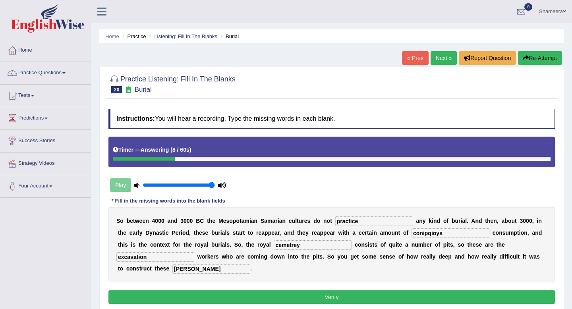
click at [230, 245] on div "S o b e t w e e n 4 0 0 0 a n d 3 0 0 0 B C t h e M e s o p o t a m i a n S a m…" at bounding box center [332, 245] width 447 height 76
type input "cemetery"
drag, startPoint x: 448, startPoint y: 234, endPoint x: 320, endPoint y: 233, distance: 128.0
click at [320, 233] on div "S o b e t w e e n 4 0 0 0 a n d 3 0 0 0 B C t h e M e s o p o t a m i a n S a m…" at bounding box center [332, 245] width 447 height 76
type input "conspiqous"
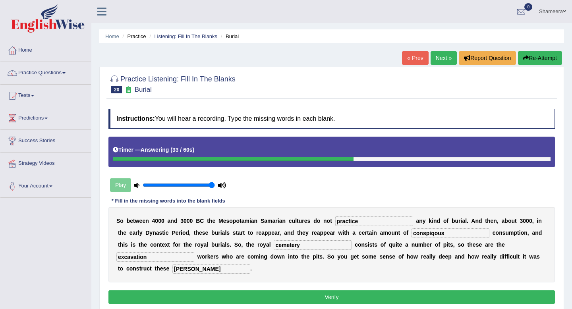
click at [342, 293] on button "Verify" at bounding box center [332, 298] width 447 height 14
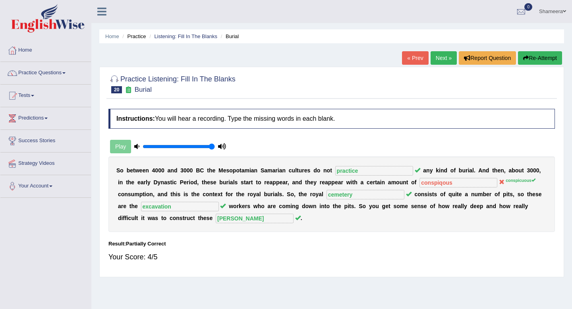
click at [441, 62] on link "Next »" at bounding box center [444, 58] width 26 height 14
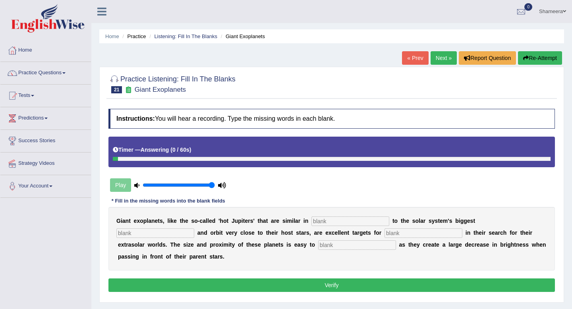
click at [345, 220] on input "text" at bounding box center [351, 222] width 78 height 10
type input "characteristics"
click at [194, 229] on input "text" at bounding box center [155, 234] width 78 height 10
type input "planets"
click at [385, 234] on input "text" at bounding box center [424, 234] width 78 height 10
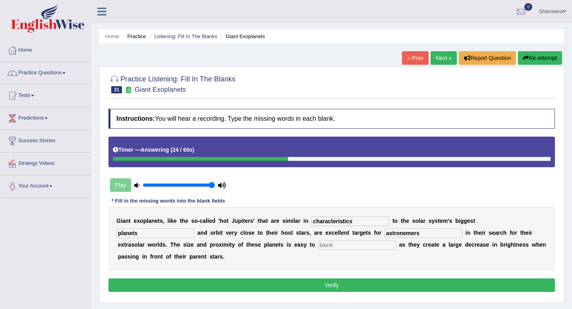
click at [385, 235] on input "astronemers" at bounding box center [424, 234] width 78 height 10
click at [385, 232] on input "astronomers" at bounding box center [424, 234] width 78 height 10
type input "astronomers"
click at [318, 248] on input "text" at bounding box center [357, 246] width 78 height 10
type input "detatch"
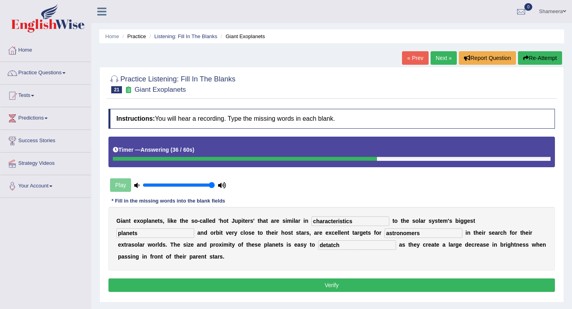
click at [282, 279] on button "Verify" at bounding box center [332, 286] width 447 height 14
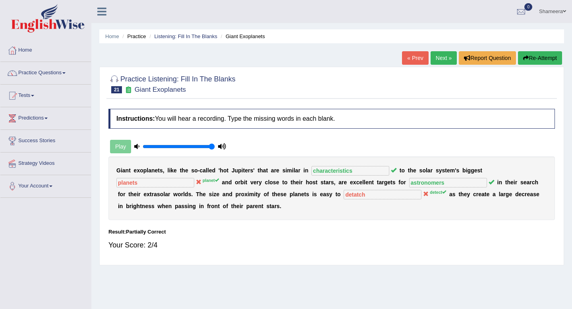
click at [554, 60] on button "Re-Attempt" at bounding box center [540, 58] width 44 height 14
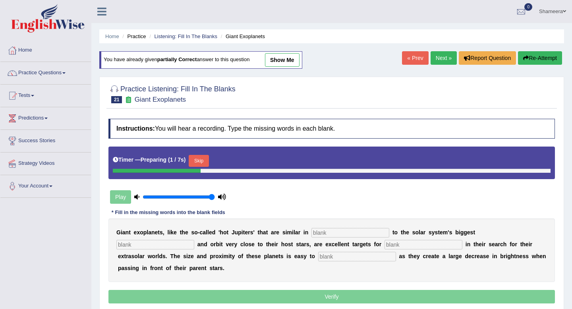
click at [202, 164] on button "Skip" at bounding box center [199, 161] width 20 height 12
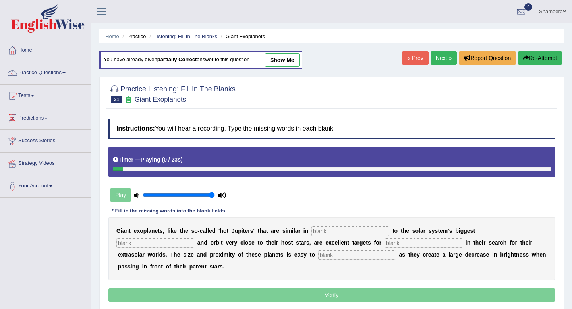
click at [328, 232] on input "text" at bounding box center [351, 232] width 78 height 10
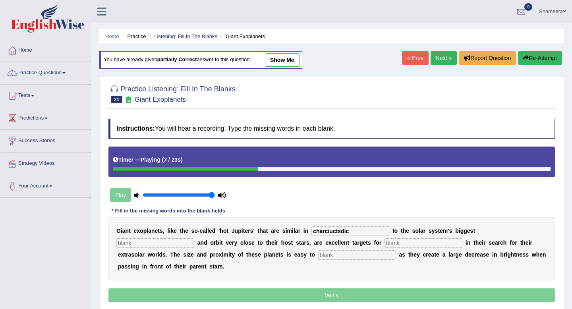
type input "charciuctsdic"
click at [194, 239] on input "text" at bounding box center [155, 244] width 78 height 10
type input "palnety"
click at [385, 243] on input "text" at bounding box center [424, 244] width 78 height 10
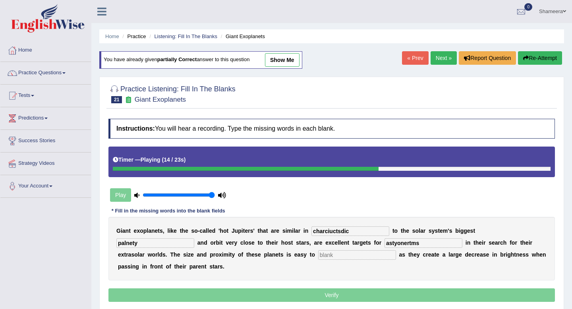
type input "astyonertms"
click at [318, 257] on input "text" at bounding box center [357, 255] width 78 height 10
type input "detect"
drag, startPoint x: 353, startPoint y: 232, endPoint x: 235, endPoint y: 216, distance: 118.7
click at [235, 216] on div "Instructions: You will hear a recording. Type the missing words in each blank. …" at bounding box center [332, 211] width 451 height 193
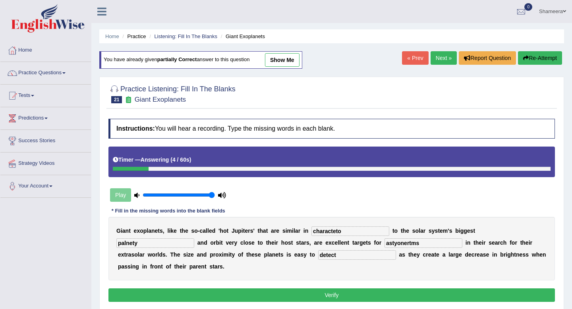
type input "characteto"
click at [441, 57] on link "Next »" at bounding box center [444, 58] width 26 height 14
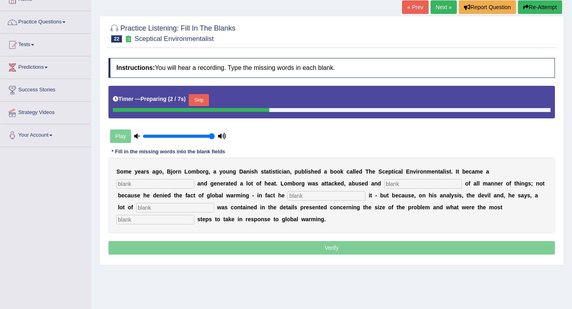
scroll to position [52, 0]
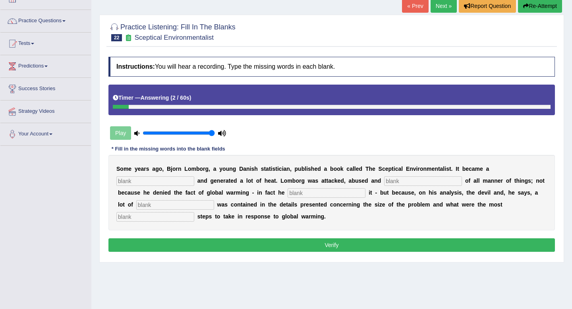
click at [157, 206] on input "text" at bounding box center [175, 205] width 78 height 10
type input "deviousness"
click at [136, 180] on input "text" at bounding box center [155, 182] width 78 height 10
type input "best"
click at [385, 183] on input "text" at bounding box center [423, 182] width 78 height 10
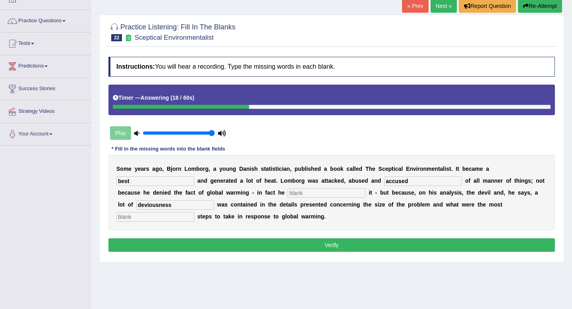
type input "accused"
click at [297, 192] on input "text" at bounding box center [327, 193] width 78 height 10
type input "affirmed"
click at [194, 212] on input "text" at bounding box center [155, 217] width 78 height 10
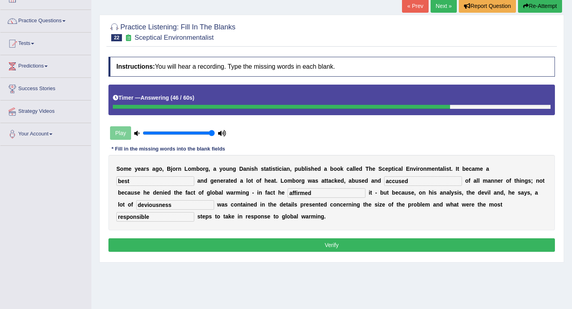
type input "responsible"
click at [325, 243] on button "Verify" at bounding box center [332, 246] width 447 height 14
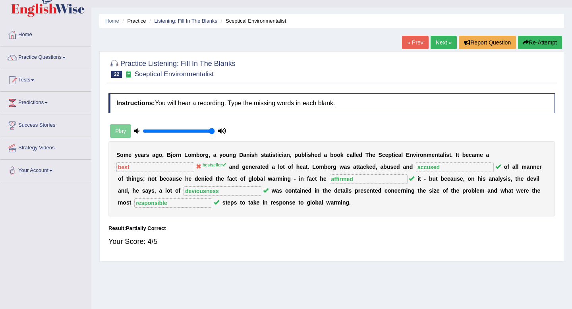
scroll to position [0, 0]
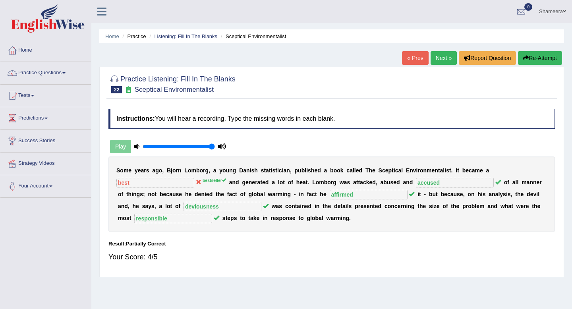
click at [544, 58] on button "Re-Attempt" at bounding box center [540, 58] width 44 height 14
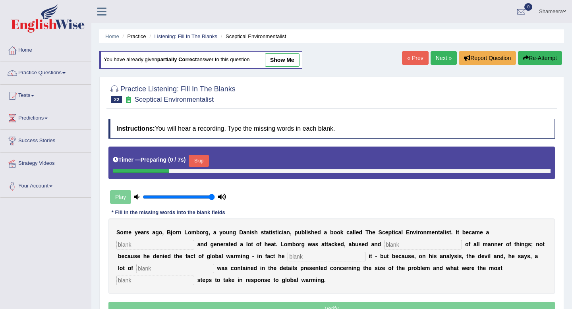
click at [213, 152] on div "Timer — Preparing ( 0 / 7s ) Skip" at bounding box center [332, 163] width 447 height 33
click at [209, 156] on button "Skip" at bounding box center [199, 161] width 20 height 12
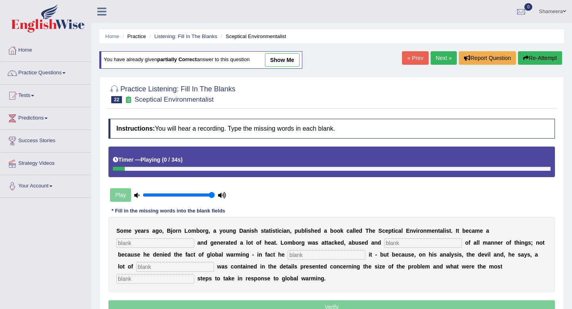
click at [154, 167] on div at bounding box center [332, 169] width 438 height 4
click at [173, 169] on div at bounding box center [332, 169] width 438 height 4
click at [443, 61] on link "Next »" at bounding box center [444, 58] width 26 height 14
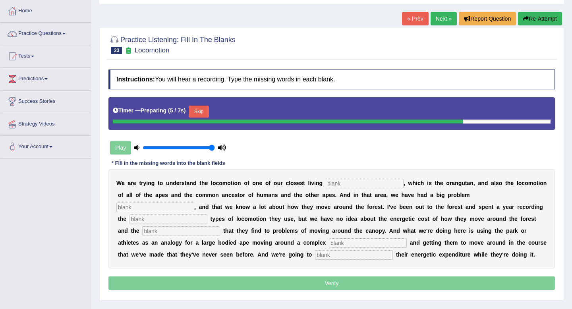
scroll to position [51, 0]
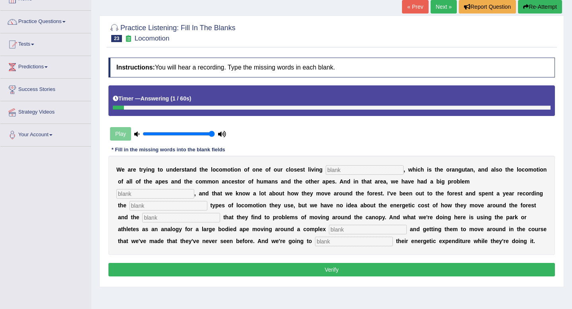
click at [364, 173] on input "text" at bounding box center [365, 170] width 78 height 10
type input "relatives"
click at [194, 189] on input "text" at bounding box center [155, 194] width 78 height 10
type input "traditionally"
click at [208, 201] on input "text" at bounding box center [169, 206] width 78 height 10
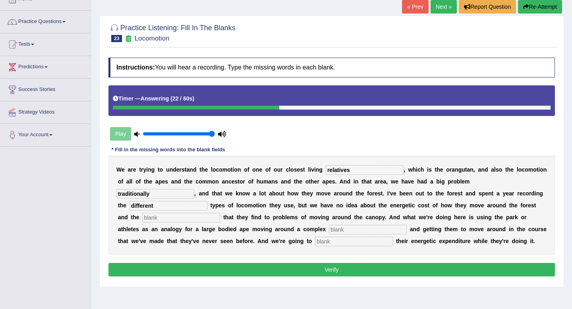
type input "different"
click at [220, 213] on input "text" at bounding box center [181, 218] width 78 height 10
type input "solutions"
click at [329, 226] on input "text" at bounding box center [368, 230] width 78 height 10
type input "environment"
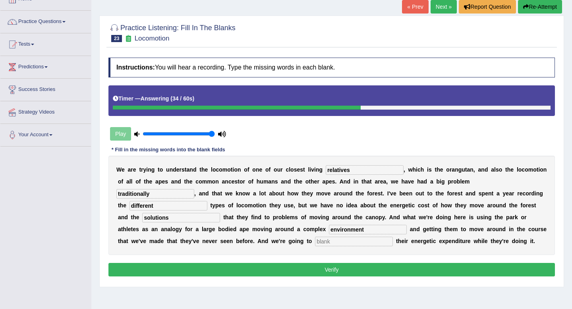
click at [315, 241] on input "text" at bounding box center [354, 242] width 78 height 10
type input "record"
click at [267, 268] on button "Verify" at bounding box center [332, 270] width 447 height 14
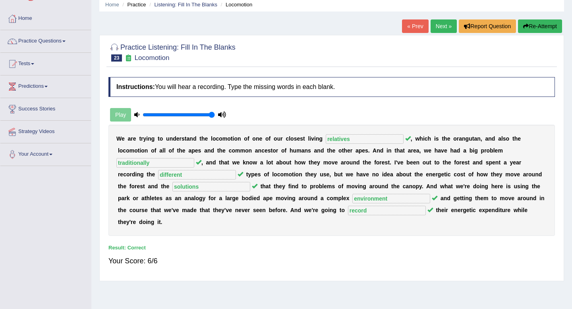
scroll to position [0, 0]
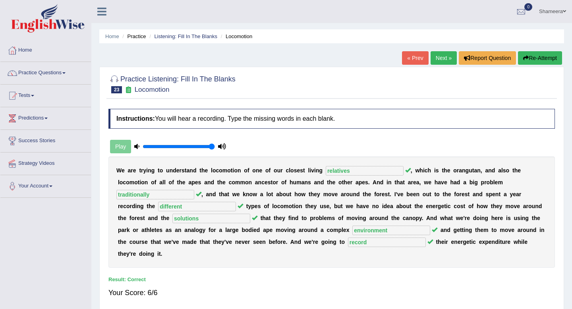
click at [447, 58] on link "Next »" at bounding box center [444, 58] width 26 height 14
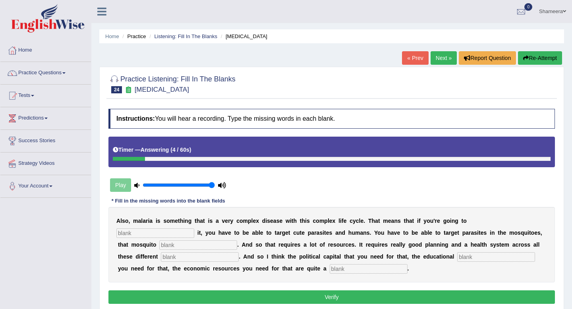
click at [458, 256] on input "text" at bounding box center [497, 257] width 78 height 10
type input "infrastructure"
click at [330, 268] on input "text" at bounding box center [369, 269] width 78 height 10
type input "challenge"
click at [194, 229] on input "text" at bounding box center [155, 234] width 78 height 10
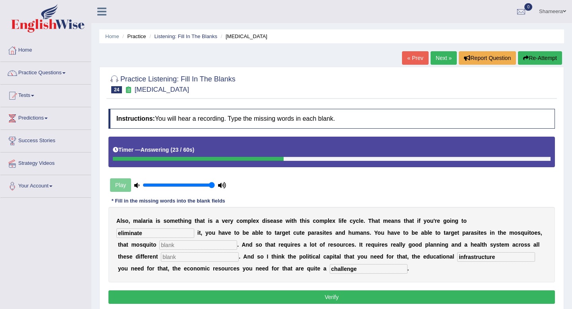
type input "eliminate"
click at [159, 243] on input "text" at bounding box center [198, 246] width 78 height 10
type input "population"
click at [161, 260] on input "text" at bounding box center [200, 257] width 78 height 10
type input "levels"
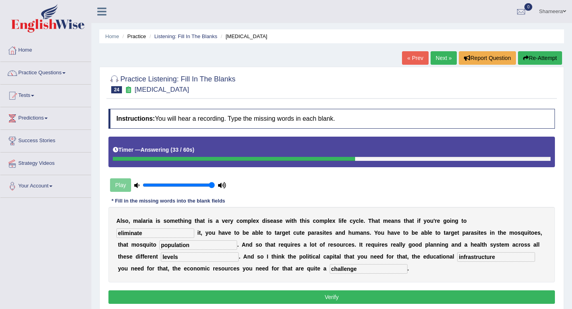
click at [222, 299] on button "Verify" at bounding box center [332, 298] width 447 height 14
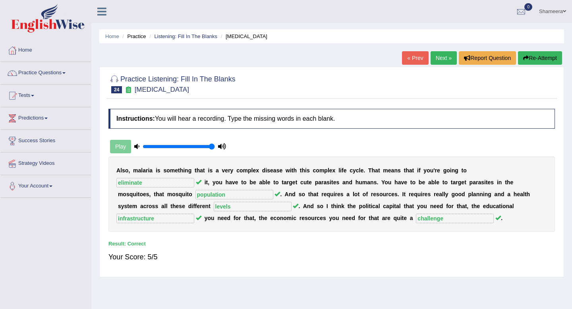
click at [545, 56] on button "Re-Attempt" at bounding box center [540, 58] width 44 height 14
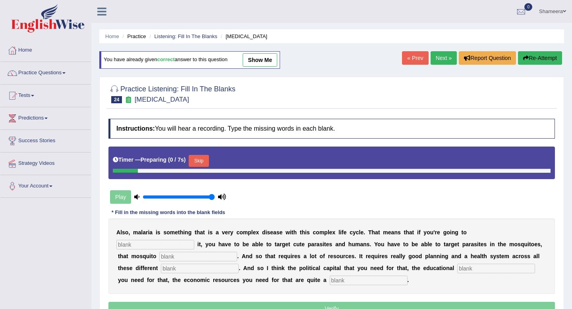
click at [441, 59] on link "Next »" at bounding box center [444, 58] width 26 height 14
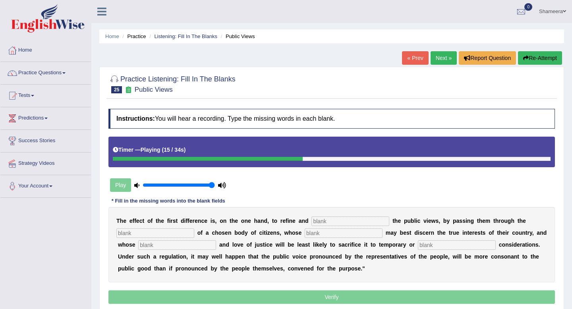
click at [536, 60] on button "Re-Attempt" at bounding box center [540, 58] width 44 height 14
click at [161, 246] on input "text" at bounding box center [177, 246] width 78 height 10
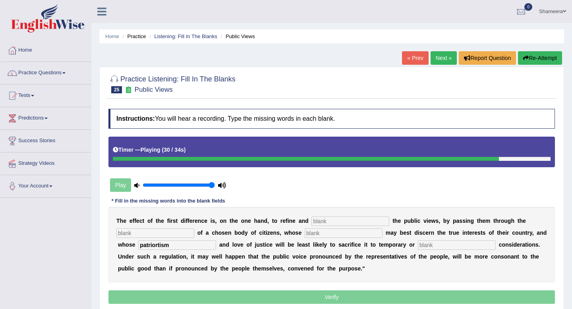
type input "patriortism"
click at [350, 222] on input "text" at bounding box center [351, 222] width 78 height 10
type input "enlarge"
click at [144, 231] on input "text" at bounding box center [155, 234] width 78 height 10
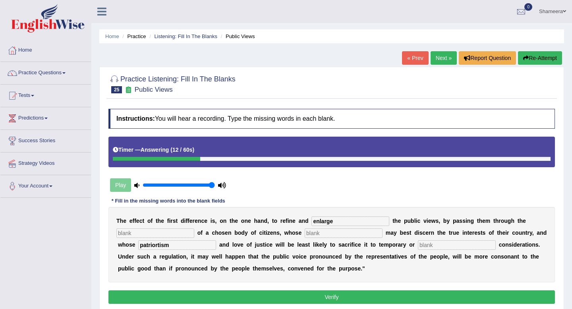
click at [305, 233] on input "text" at bounding box center [344, 234] width 78 height 10
type input "wisdom"
click at [418, 246] on input "text" at bounding box center [457, 246] width 78 height 10
type input "partial"
click at [155, 233] on input "text" at bounding box center [155, 234] width 78 height 10
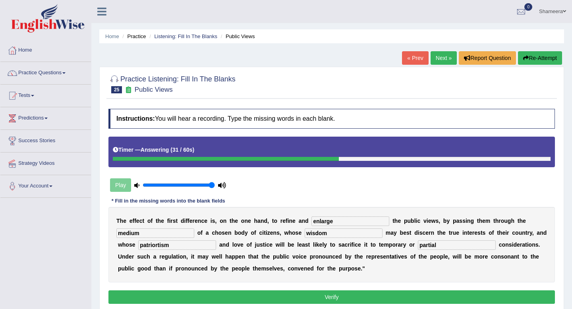
type input "medium"
click at [183, 293] on button "Verify" at bounding box center [332, 298] width 447 height 14
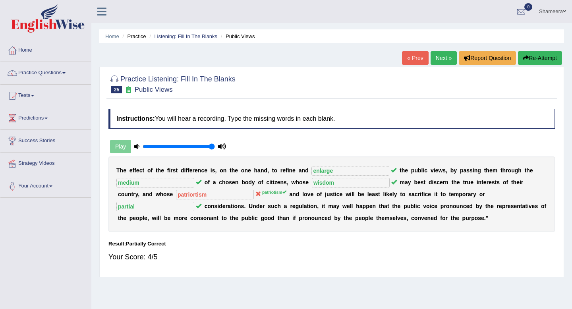
click at [442, 60] on link "Next »" at bounding box center [444, 58] width 26 height 14
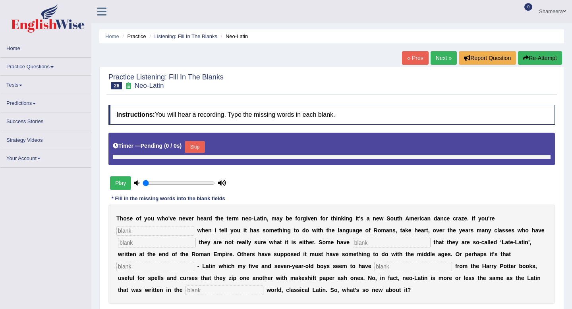
type input "1"
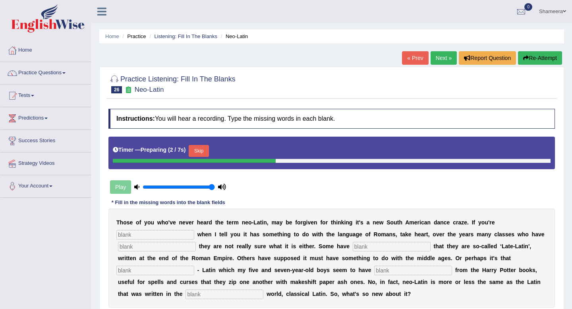
scroll to position [20, 0]
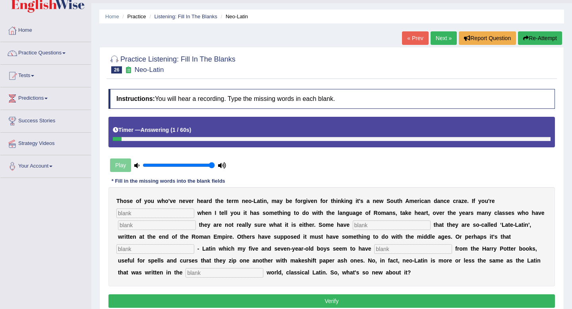
click at [186, 274] on input "text" at bounding box center [225, 273] width 78 height 10
type input "ancient"
click at [149, 212] on input "text" at bounding box center [155, 214] width 78 height 10
type input "puzzled"
click at [138, 227] on input "text" at bounding box center [157, 226] width 78 height 10
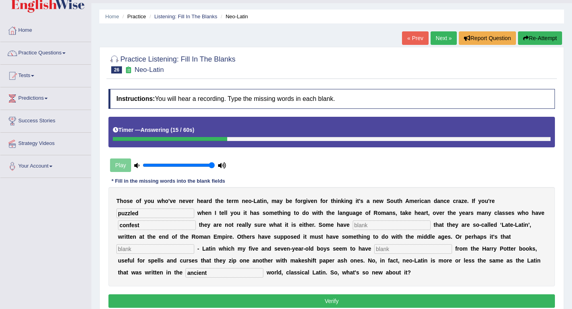
type input "confest"
click at [353, 226] on input "text" at bounding box center [392, 226] width 78 height 10
type input "assumed"
click at [194, 245] on input "text" at bounding box center [155, 250] width 78 height 10
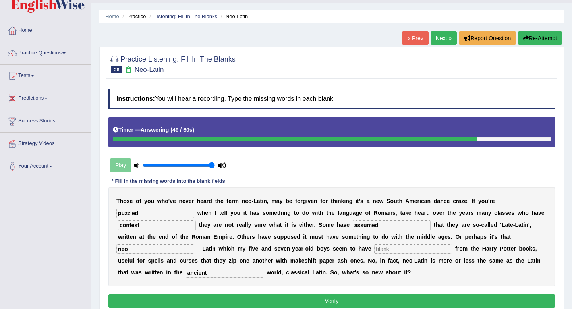
type input "neo"
click at [375, 254] on input "text" at bounding box center [414, 250] width 78 height 10
type input "r"
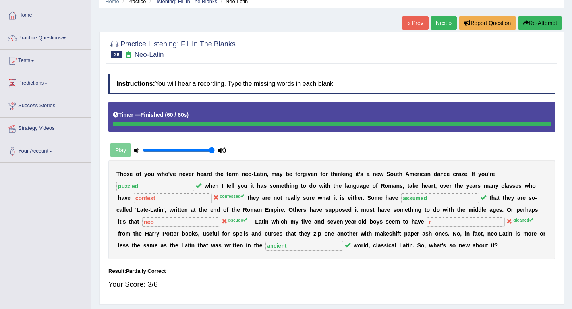
scroll to position [37, 0]
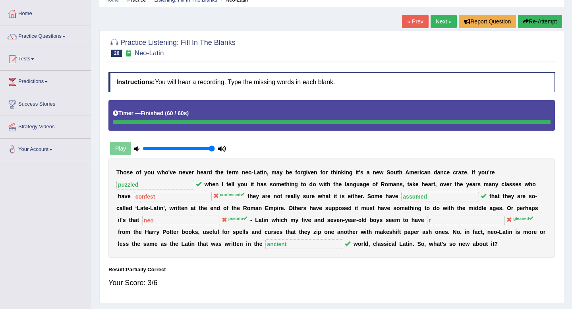
click at [544, 25] on button "Re-Attempt" at bounding box center [540, 22] width 44 height 14
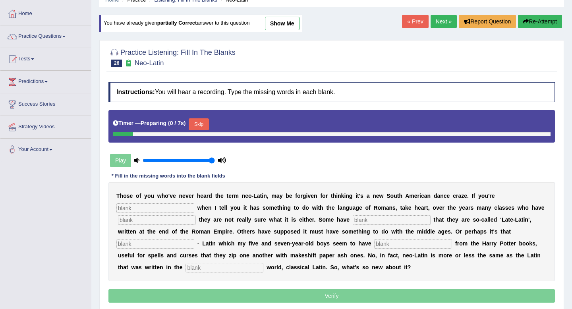
click at [201, 126] on button "Skip" at bounding box center [199, 124] width 20 height 12
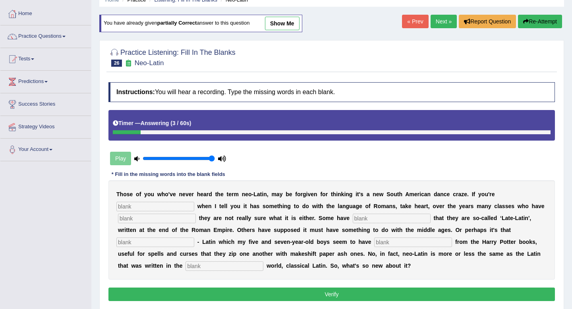
click at [126, 209] on input "text" at bounding box center [155, 207] width 78 height 10
type input "puzzled"
click at [131, 222] on input "text" at bounding box center [157, 219] width 78 height 10
type input "confessed"
click at [364, 220] on input "text" at bounding box center [392, 219] width 78 height 10
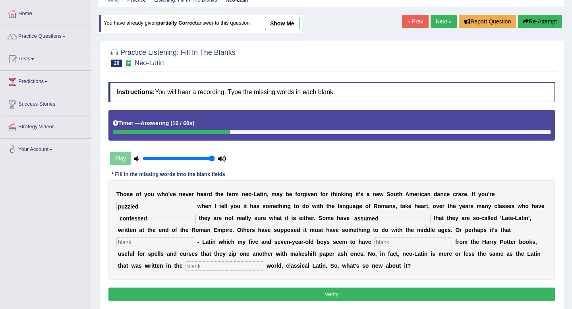
type input "assumed"
click at [194, 238] on input "text" at bounding box center [155, 243] width 78 height 10
type input "pseudo"
click at [375, 243] on input "text" at bounding box center [414, 243] width 78 height 10
type input "gleaned"
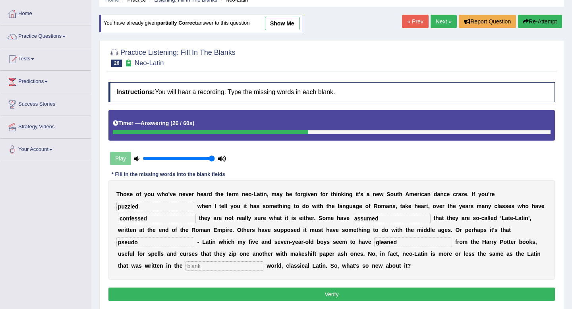
click at [186, 266] on input "text" at bounding box center [225, 267] width 78 height 10
type input "ancient"
click at [262, 299] on button "Verify" at bounding box center [332, 295] width 447 height 14
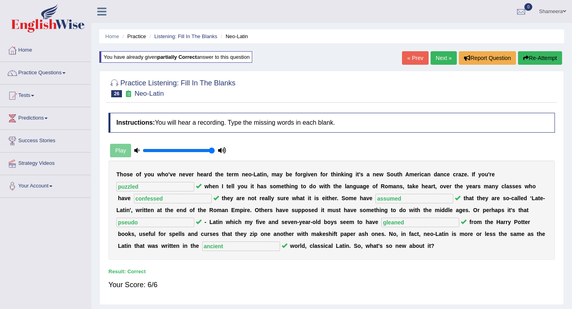
click at [441, 59] on link "Next »" at bounding box center [444, 58] width 26 height 14
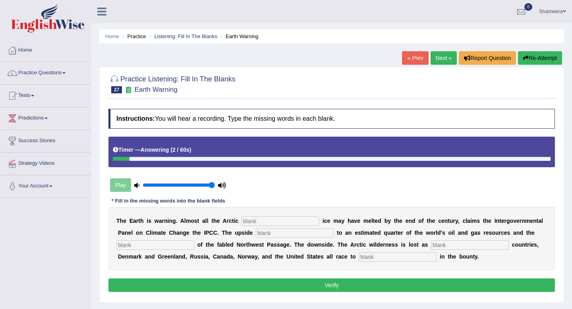
click at [359, 255] on input "text" at bounding box center [398, 257] width 78 height 10
type input "share"
click at [463, 245] on input "text" at bounding box center [470, 246] width 78 height 10
type input "n"
type input "neighbouring"
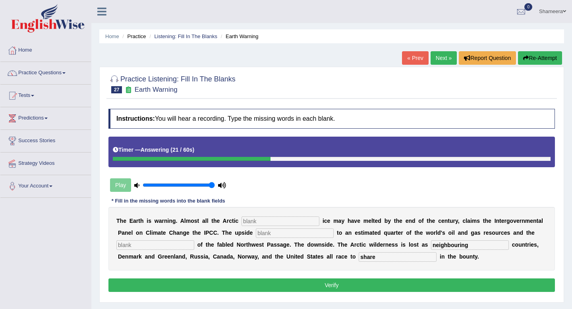
click at [154, 245] on input "text" at bounding box center [155, 246] width 78 height 10
type input "opening"
click at [271, 233] on input "text" at bounding box center [295, 234] width 78 height 10
type input "access"
click at [267, 221] on input "text" at bounding box center [281, 222] width 78 height 10
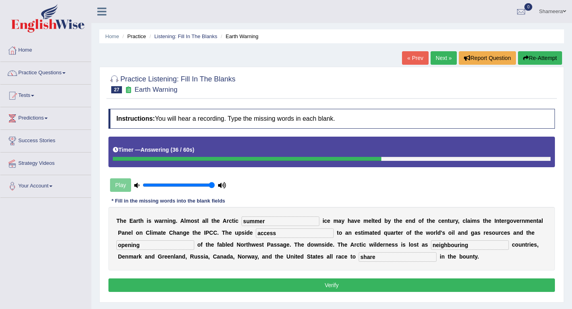
type input "summer"
click at [275, 283] on button "Verify" at bounding box center [332, 286] width 447 height 14
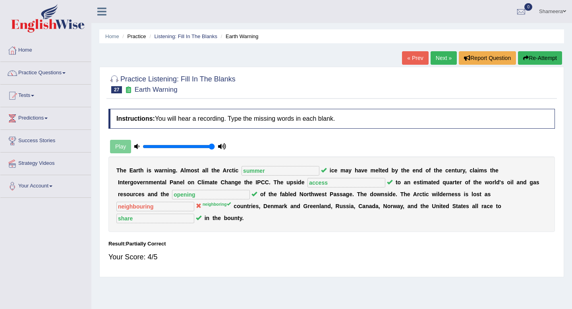
drag, startPoint x: 184, startPoint y: 88, endPoint x: 142, endPoint y: 88, distance: 42.1
click at [142, 88] on h2 "Practice Listening: Fill In The Blanks 27 Earth Warning" at bounding box center [172, 84] width 127 height 20
drag, startPoint x: 178, startPoint y: 89, endPoint x: 120, endPoint y: 88, distance: 57.3
click at [120, 88] on h2 "Practice Listening: Fill In The Blanks 27 Earth Warning" at bounding box center [172, 84] width 127 height 20
click at [446, 60] on link "Next »" at bounding box center [444, 58] width 26 height 14
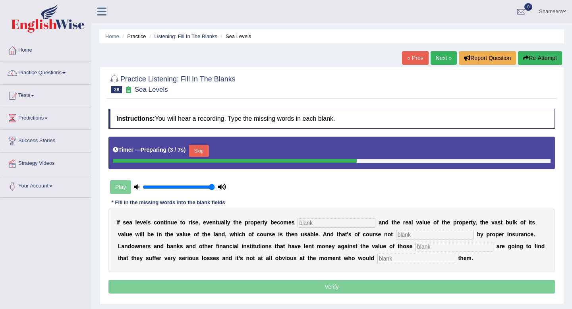
click at [314, 223] on input "text" at bounding box center [337, 223] width 78 height 10
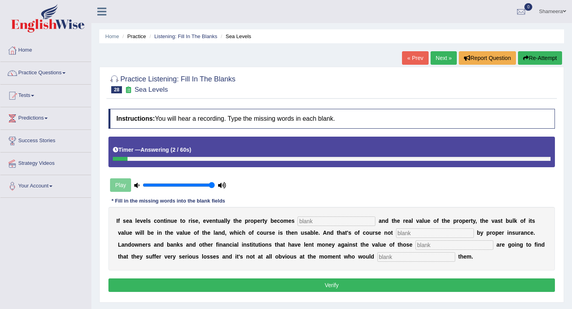
click at [378, 260] on input "text" at bounding box center [417, 257] width 78 height 10
type input "compensate"
click at [416, 247] on input "text" at bounding box center [455, 246] width 78 height 10
type input "properties"
click at [423, 234] on input "text" at bounding box center [435, 234] width 78 height 10
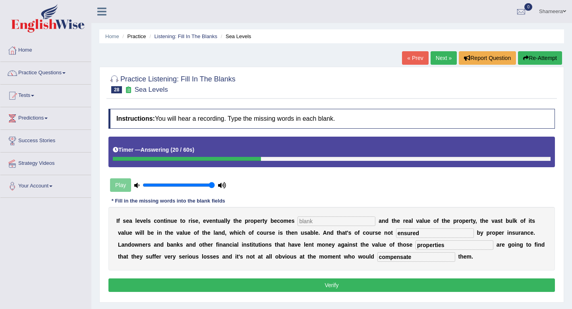
click at [339, 219] on input "text" at bounding box center [337, 222] width 78 height 10
drag, startPoint x: 407, startPoint y: 234, endPoint x: 318, endPoint y: 231, distance: 88.7
click at [318, 231] on div "I f s e a l e v e l s c o n t i n u e t o r i s e , e v e n t u a l l y t h e p…" at bounding box center [332, 239] width 447 height 64
click at [396, 235] on input "isnured" at bounding box center [435, 234] width 78 height 10
click at [396, 234] on input "inured" at bounding box center [435, 234] width 78 height 10
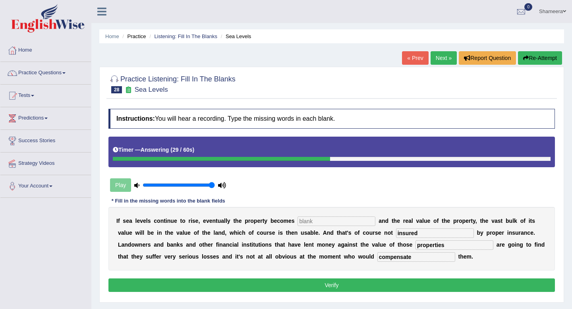
type input "insured"
click at [341, 225] on input "text" at bounding box center [337, 222] width 78 height 10
type input "inandated"
click at [321, 286] on button "Verify" at bounding box center [332, 286] width 447 height 14
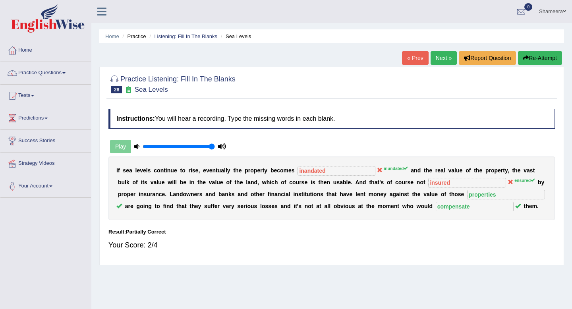
click at [441, 58] on link "Next »" at bounding box center [444, 58] width 26 height 14
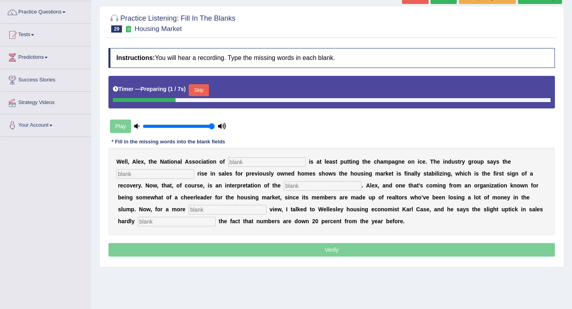
scroll to position [63, 0]
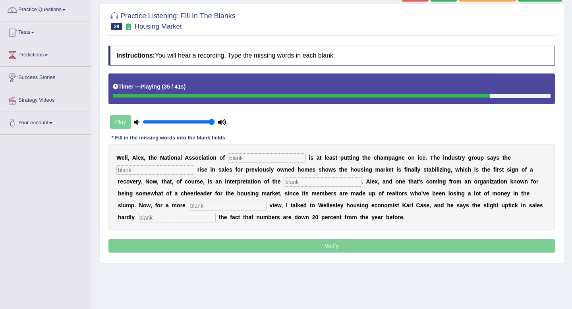
click at [189, 208] on input "text" at bounding box center [228, 206] width 78 height 10
type input "siober"
click at [163, 219] on input "text" at bounding box center [177, 218] width 78 height 10
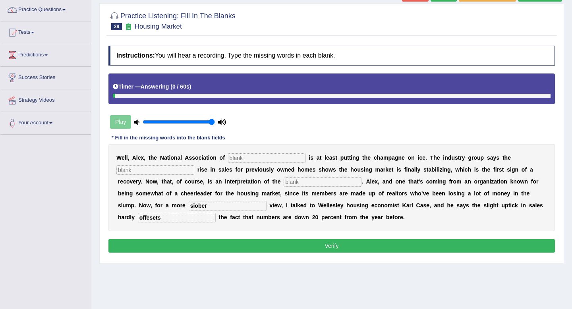
type input "offesets"
click at [189, 204] on input "siober" at bounding box center [228, 206] width 78 height 10
type input "sober"
click at [250, 159] on input "text" at bounding box center [267, 158] width 78 height 10
type input "realtors"
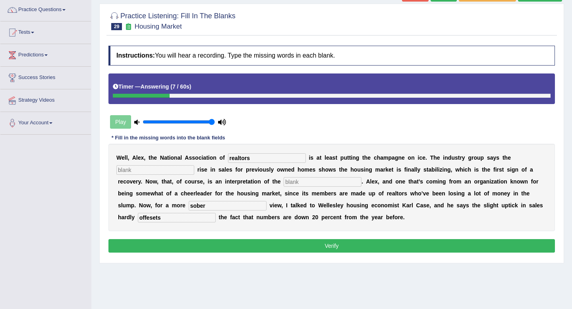
click at [164, 169] on input "text" at bounding box center [155, 170] width 78 height 10
type input "slight"
click at [284, 185] on input "text" at bounding box center [323, 182] width 78 height 10
type input "numbers"
click at [252, 245] on button "Verify" at bounding box center [332, 246] width 447 height 14
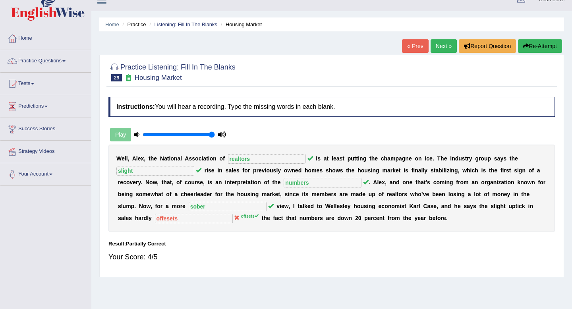
scroll to position [7, 0]
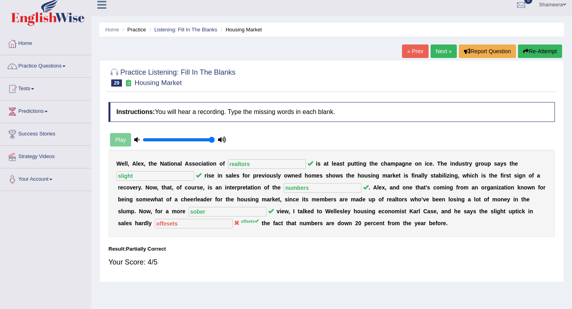
click at [441, 49] on link "Next »" at bounding box center [444, 52] width 26 height 14
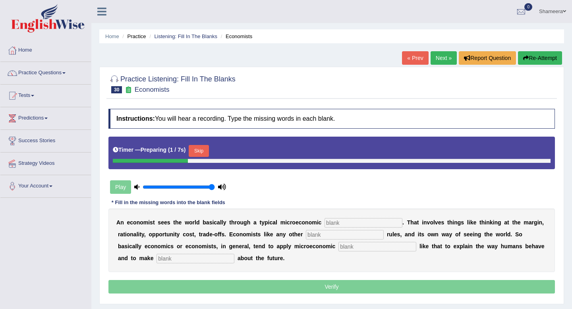
click at [206, 148] on button "Skip" at bounding box center [199, 151] width 20 height 12
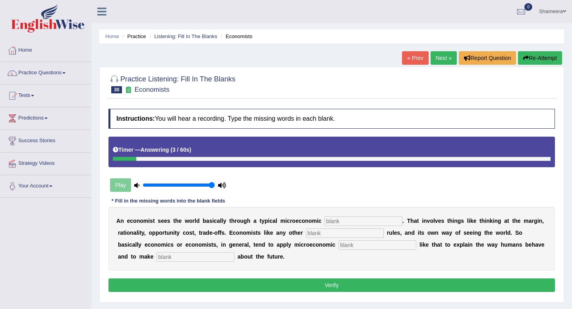
click at [157, 256] on input "text" at bounding box center [196, 257] width 78 height 10
type input "predictions"
click at [339, 247] on input "text" at bounding box center [378, 246] width 78 height 10
type input "concepts"
click at [328, 233] on input "text" at bounding box center [345, 234] width 78 height 10
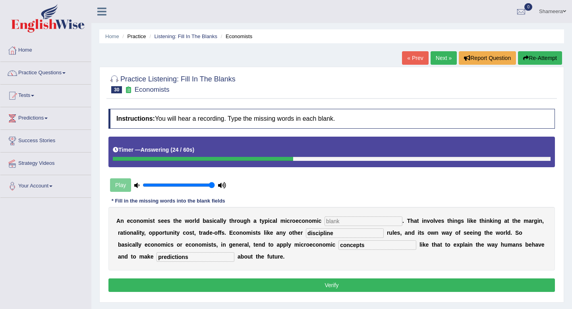
type input "discipline"
click at [345, 220] on input "text" at bounding box center [364, 222] width 78 height 10
type input "toolkit"
click at [347, 233] on input "discipline" at bounding box center [345, 234] width 78 height 10
click at [322, 281] on button "Verify" at bounding box center [332, 286] width 447 height 14
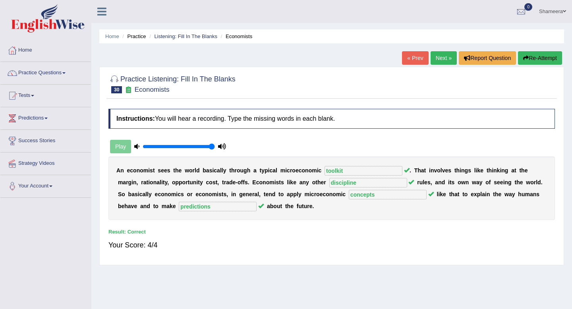
click at [439, 59] on link "Next »" at bounding box center [444, 58] width 26 height 14
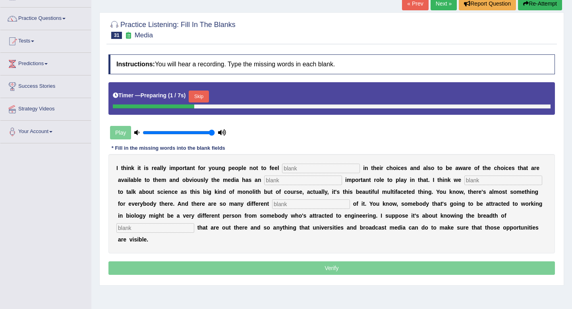
scroll to position [56, 0]
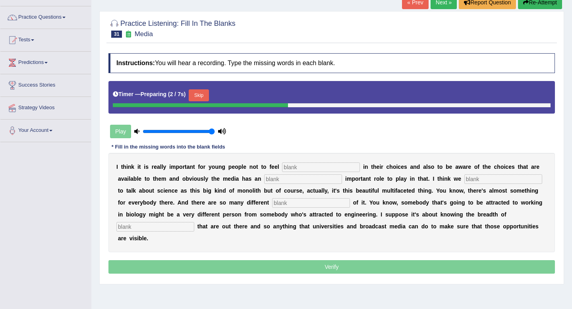
click at [202, 95] on button "Skip" at bounding box center [199, 95] width 20 height 12
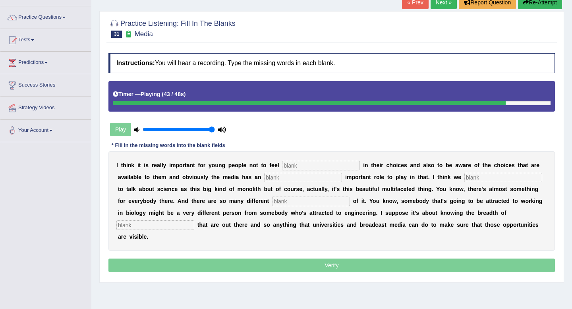
click at [138, 226] on input "text" at bounding box center [155, 226] width 78 height 10
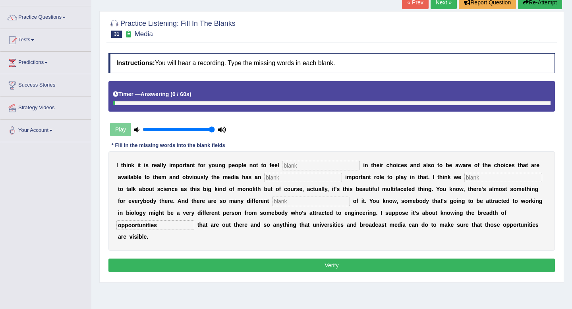
click at [132, 226] on input "oppoortunities" at bounding box center [155, 226] width 78 height 10
type input "opportunities"
click at [300, 166] on input "text" at bounding box center [321, 166] width 78 height 10
type input "restricted"
type input "incredible"
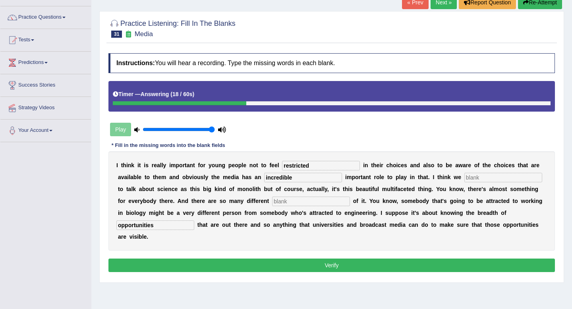
click at [482, 180] on input "text" at bounding box center [504, 178] width 78 height 10
click at [303, 204] on input "text" at bounding box center [311, 202] width 78 height 10
type input "aspects"
click at [305, 261] on button "Verify" at bounding box center [332, 266] width 447 height 14
click at [468, 177] on input "text" at bounding box center [504, 178] width 78 height 10
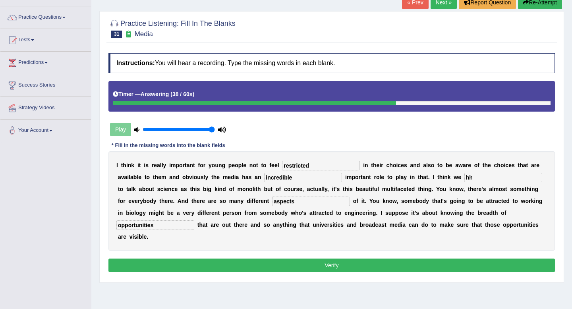
type input "hh"
click at [421, 266] on button "Verify" at bounding box center [332, 266] width 447 height 14
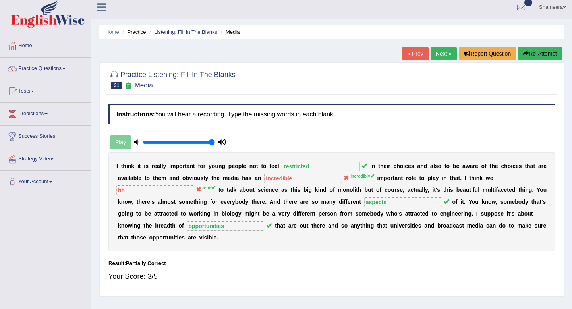
scroll to position [5, 0]
click at [542, 53] on button "Re-Attempt" at bounding box center [540, 54] width 44 height 14
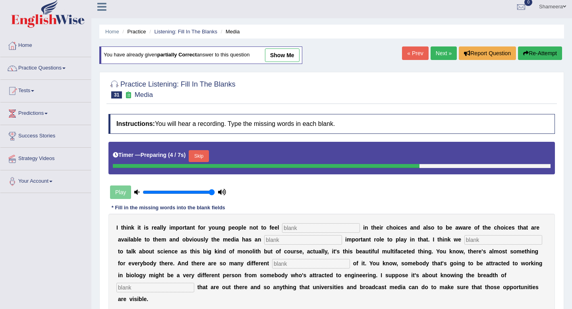
click at [203, 153] on button "Skip" at bounding box center [199, 156] width 20 height 12
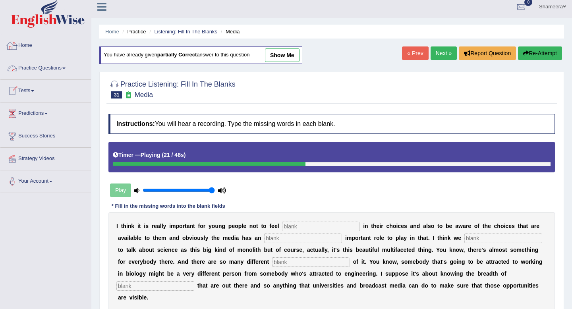
click at [33, 44] on link "Home" at bounding box center [45, 45] width 91 height 20
